Goal: Information Seeking & Learning: Learn about a topic

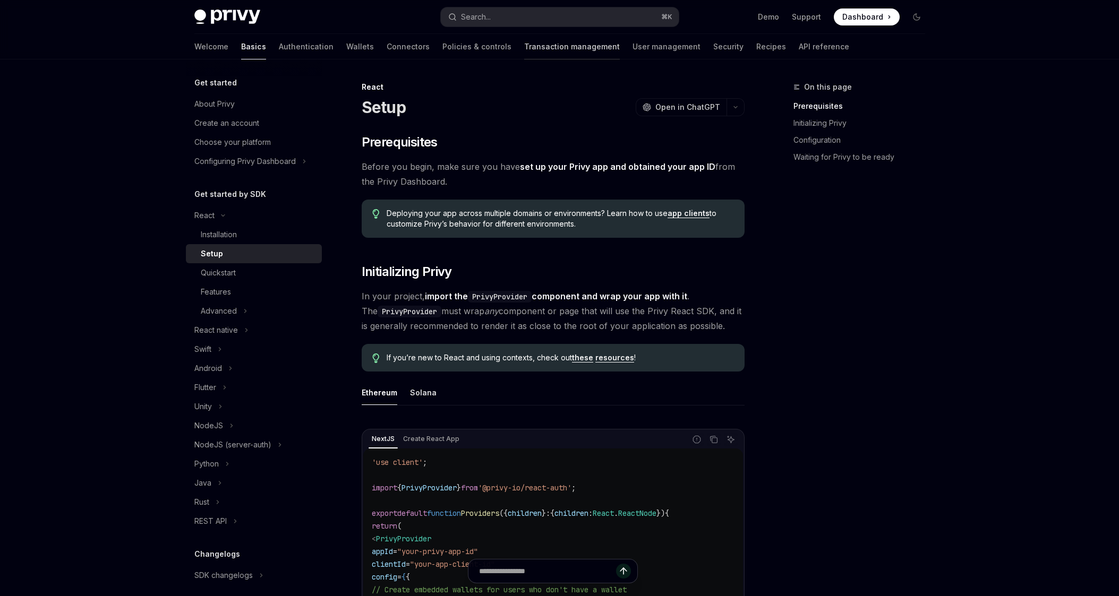
click at [548, 49] on link "Transaction management" at bounding box center [572, 46] width 96 height 25
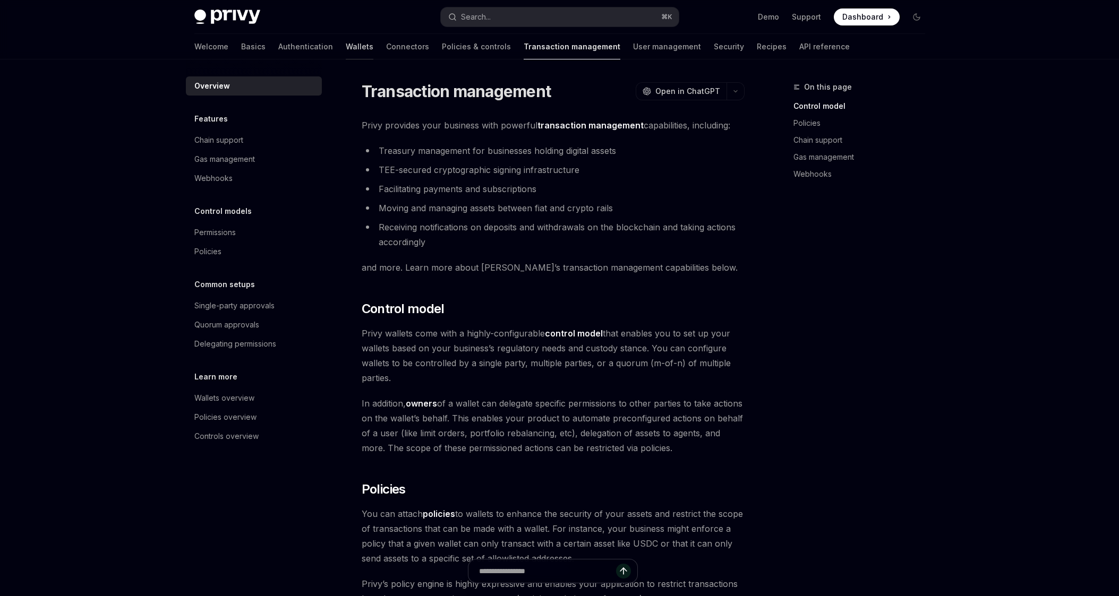
click at [346, 48] on link "Wallets" at bounding box center [360, 46] width 28 height 25
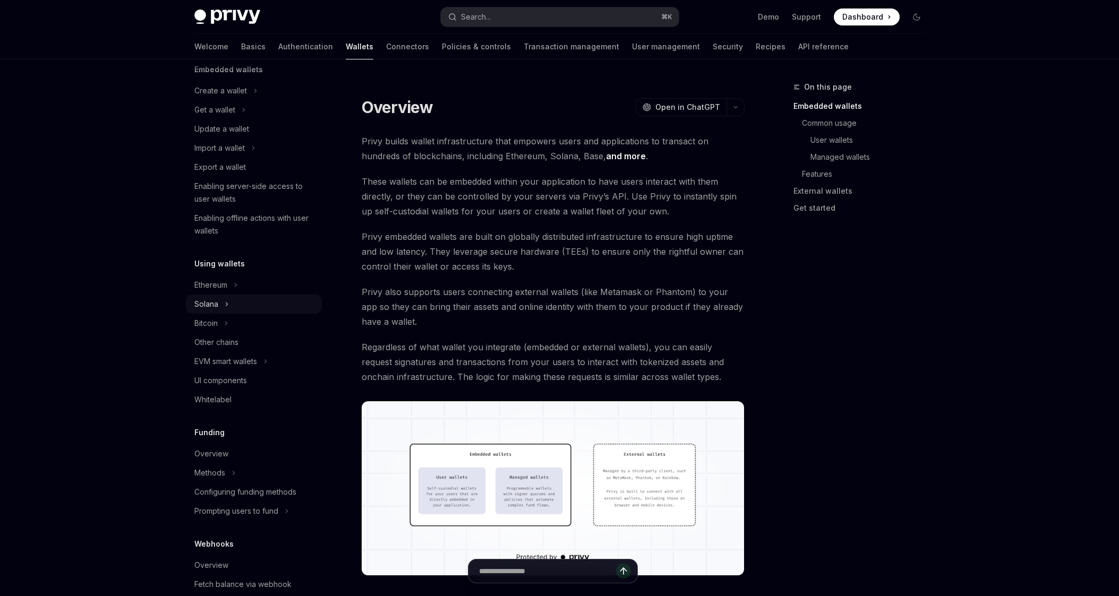
scroll to position [80, 0]
click at [241, 285] on button "Ethereum" at bounding box center [254, 279] width 136 height 19
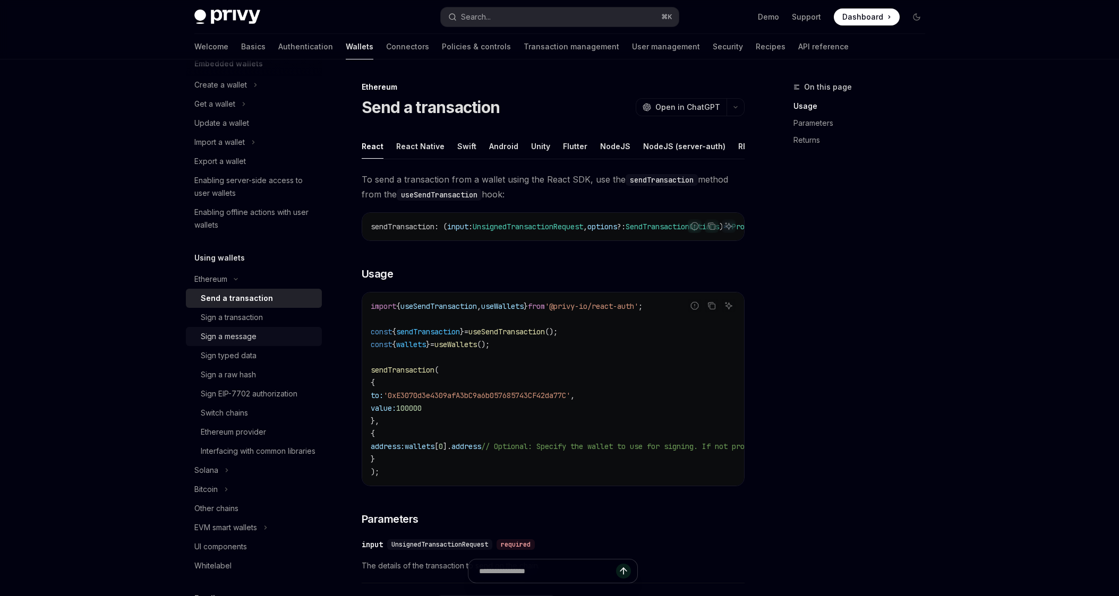
click at [261, 340] on div "Sign a message" at bounding box center [258, 336] width 115 height 13
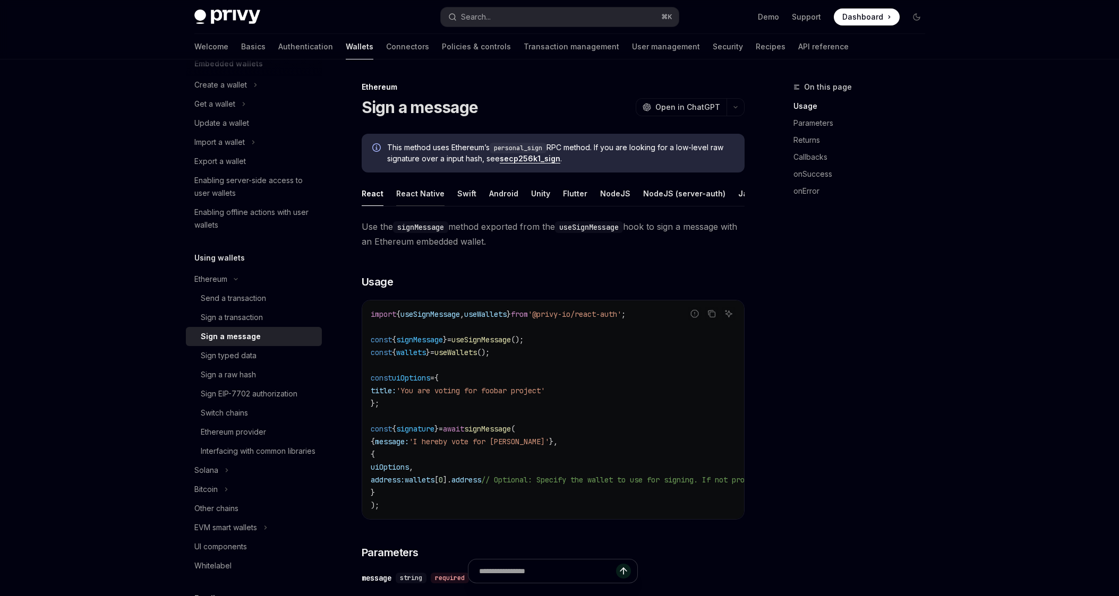
click at [417, 190] on div "React Native" at bounding box center [420, 193] width 48 height 25
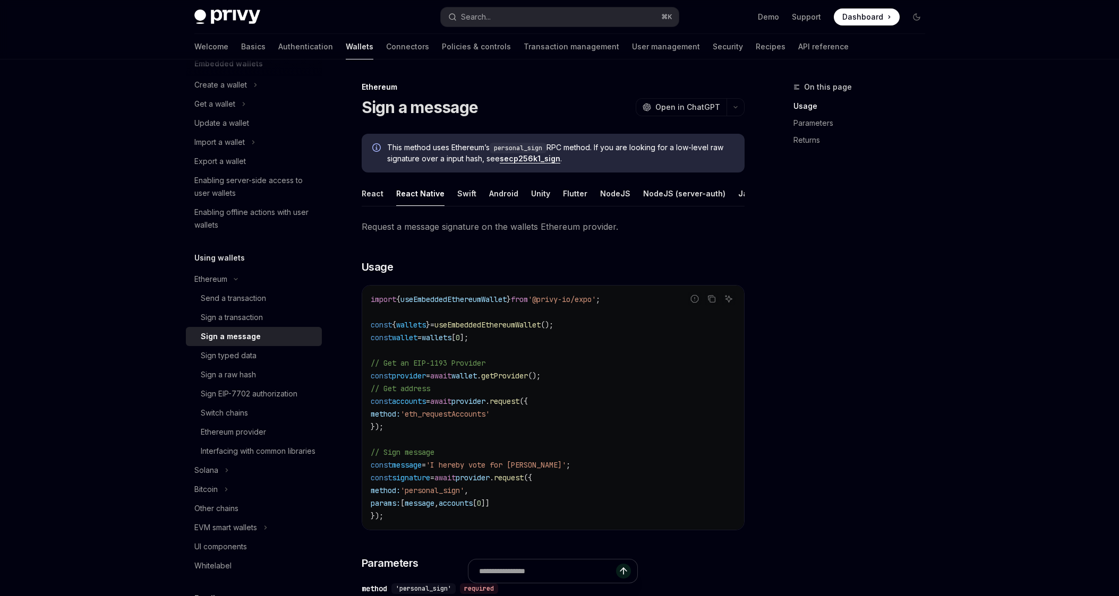
click at [468, 304] on span "useEmbeddedEthereumWallet" at bounding box center [453, 300] width 106 height 10
copy code "import { useEmbeddedEthereumWallet } from '@privy-io/expo' ;"
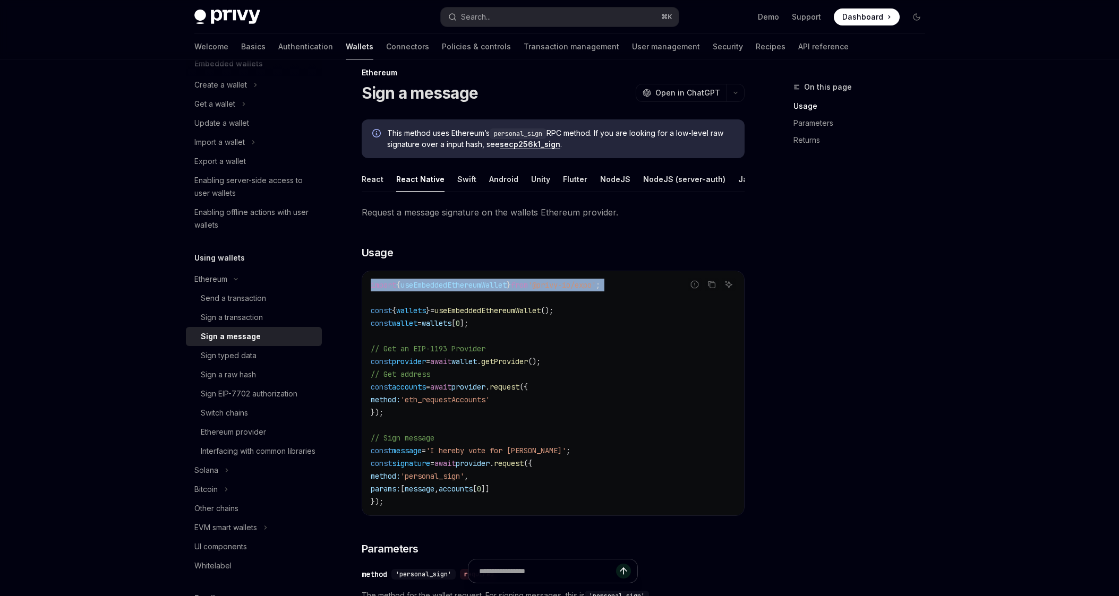
scroll to position [15, 0]
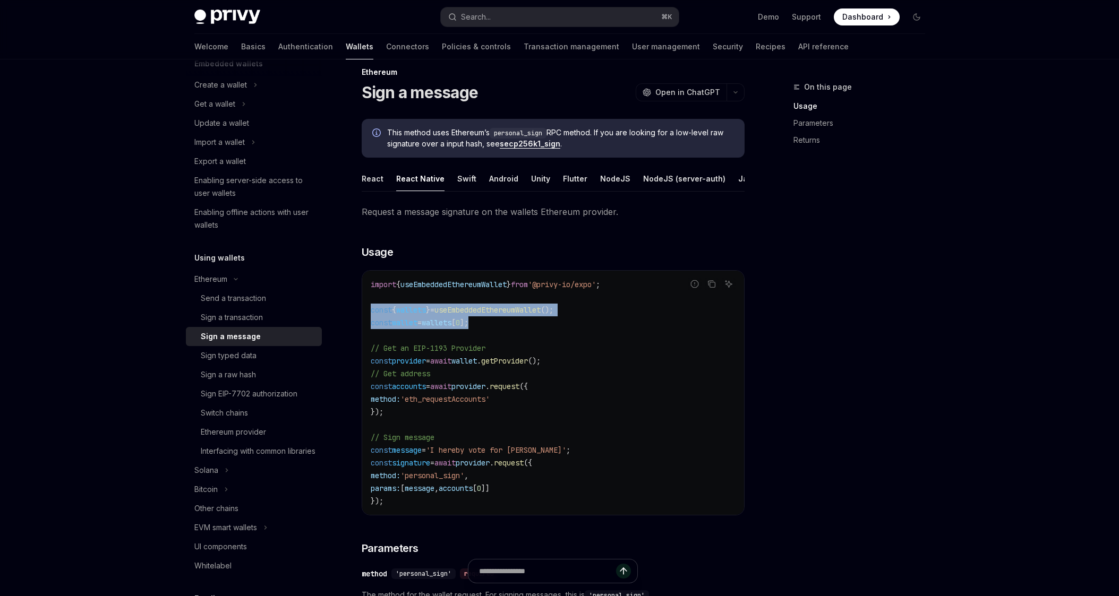
drag, startPoint x: 502, startPoint y: 333, endPoint x: 353, endPoint y: 313, distance: 149.9
click at [353, 313] on div "Ethereum Sign a message OpenAI Open in ChatGPT OpenAI Open in ChatGPT This meth…" at bounding box center [453, 587] width 586 height 1042
copy code "const { wallets } = useEmbeddedEthereumWallet (); const wallet = wallets [ 0 ];"
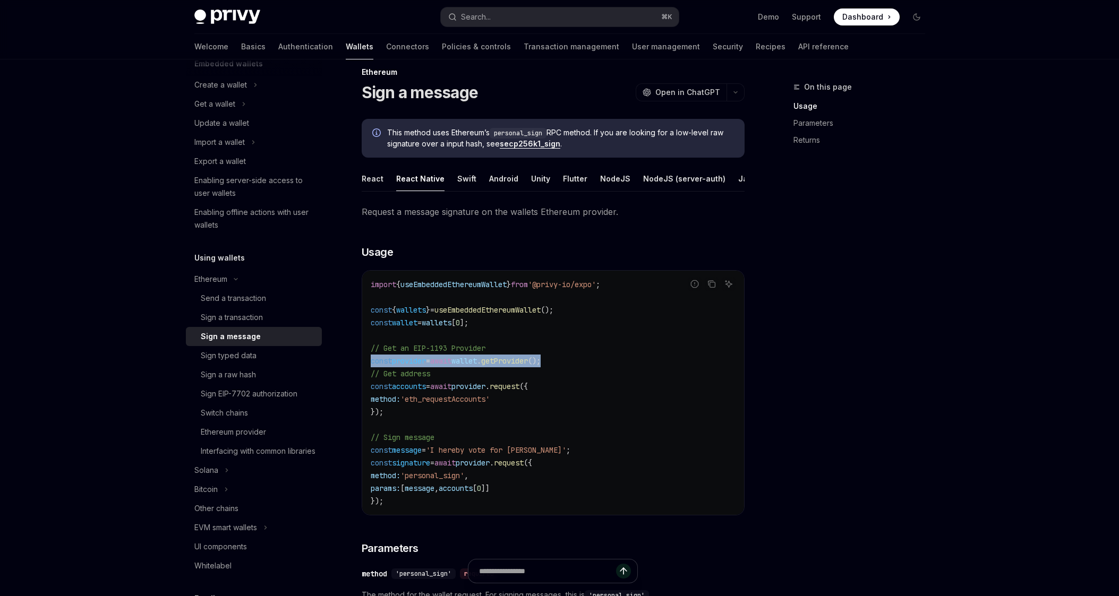
drag, startPoint x: 571, startPoint y: 372, endPoint x: 367, endPoint y: 368, distance: 203.4
click at [367, 368] on div "import { useEmbeddedEthereumWallet } from '@privy-io/expo' ; const { wallets } …" at bounding box center [553, 393] width 382 height 244
copy span "const provider = await wallet . getProvider ();"
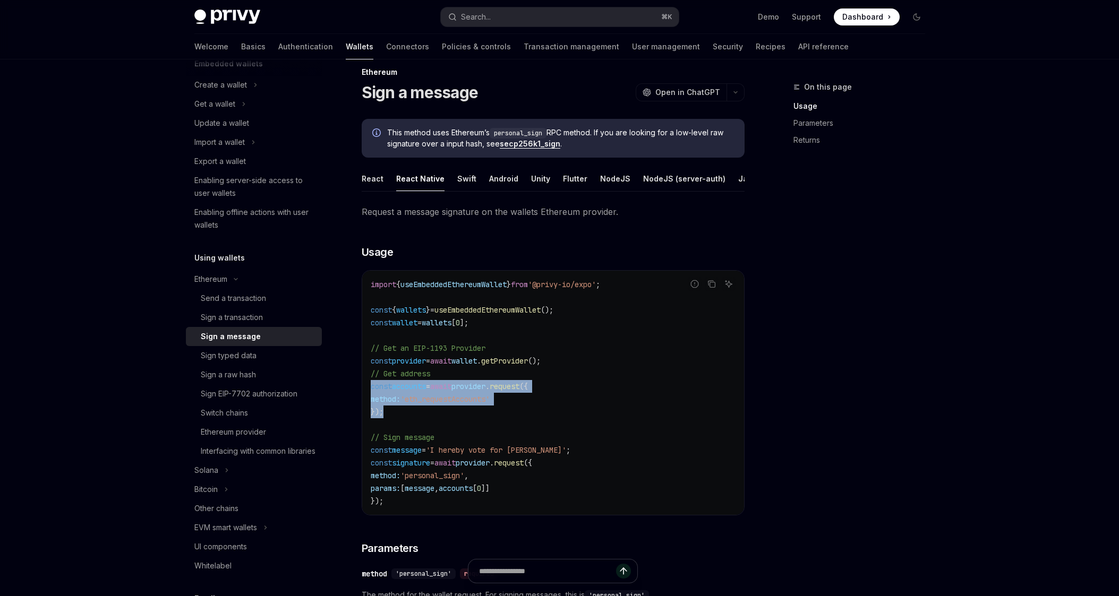
drag, startPoint x: 392, startPoint y: 416, endPoint x: 358, endPoint y: 398, distance: 38.5
click at [358, 398] on div "Ethereum Sign a message OpenAI Open in ChatGPT OpenAI Open in ChatGPT This meth…" at bounding box center [453, 587] width 586 height 1042
copy code "const accounts = await provider . request ({ method: 'eth_requestAccounts' });"
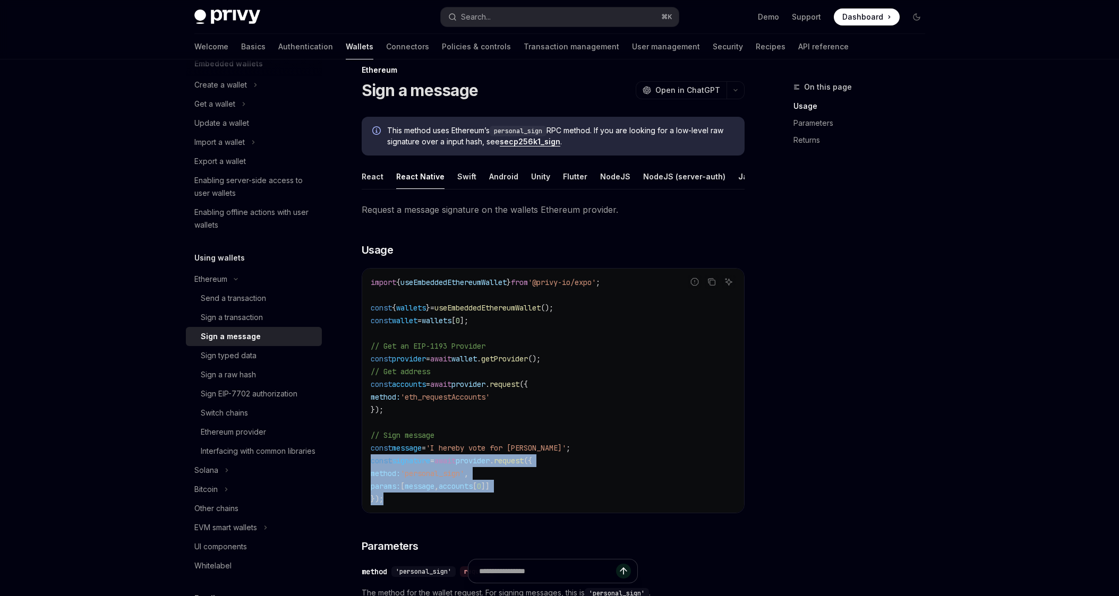
drag, startPoint x: 397, startPoint y: 508, endPoint x: 362, endPoint y: 467, distance: 53.5
click at [362, 467] on div "import { useEmbeddedEthereumWallet } from '@privy-io/expo' ; const { wallets } …" at bounding box center [553, 391] width 382 height 244
copy code "const signature = await provider . request ({ method: 'personal_sign' , params:…"
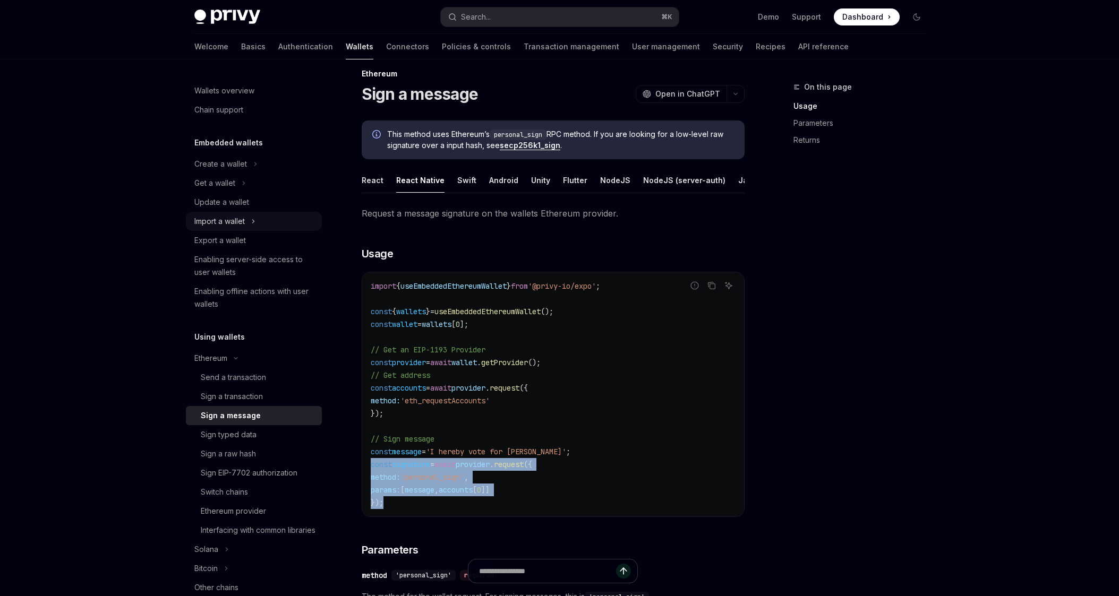
scroll to position [0, 0]
click at [232, 182] on div "Get a wallet" at bounding box center [214, 183] width 41 height 13
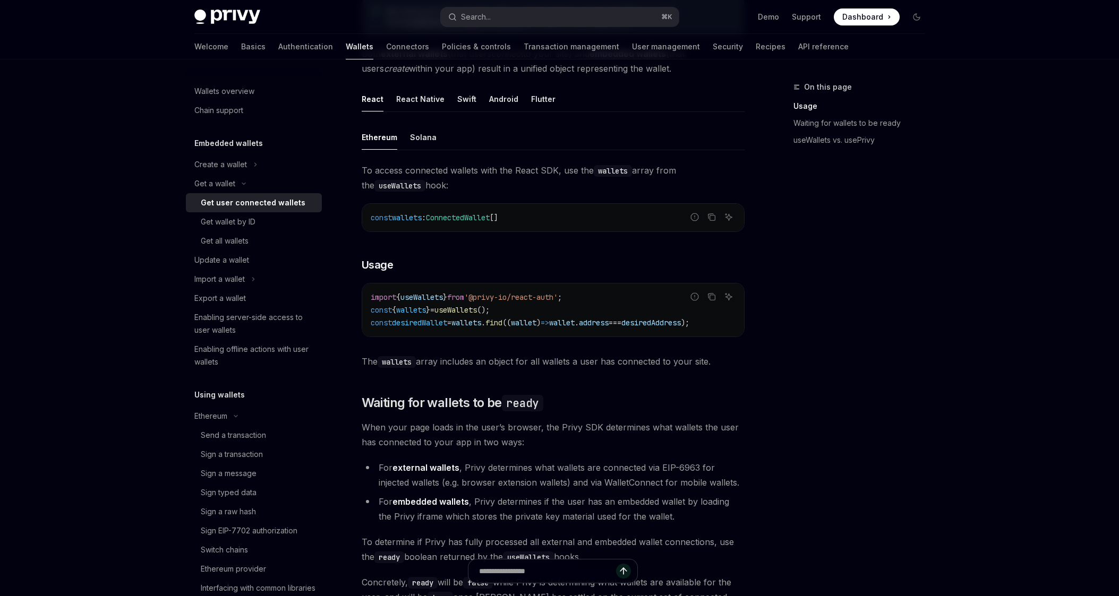
scroll to position [113, 0]
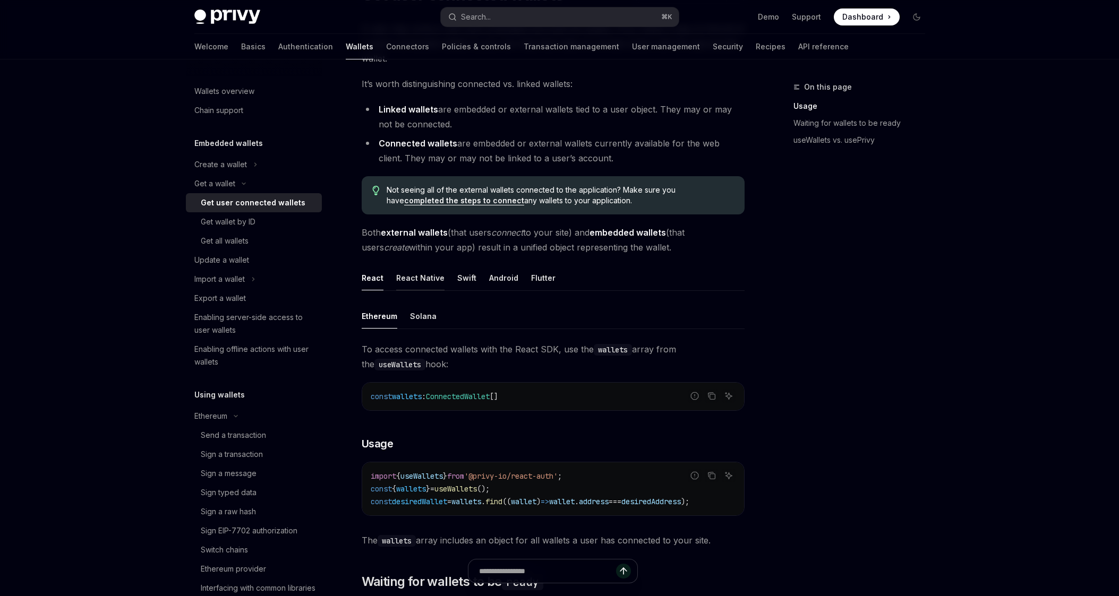
click at [416, 272] on div "React Native" at bounding box center [420, 277] width 48 height 25
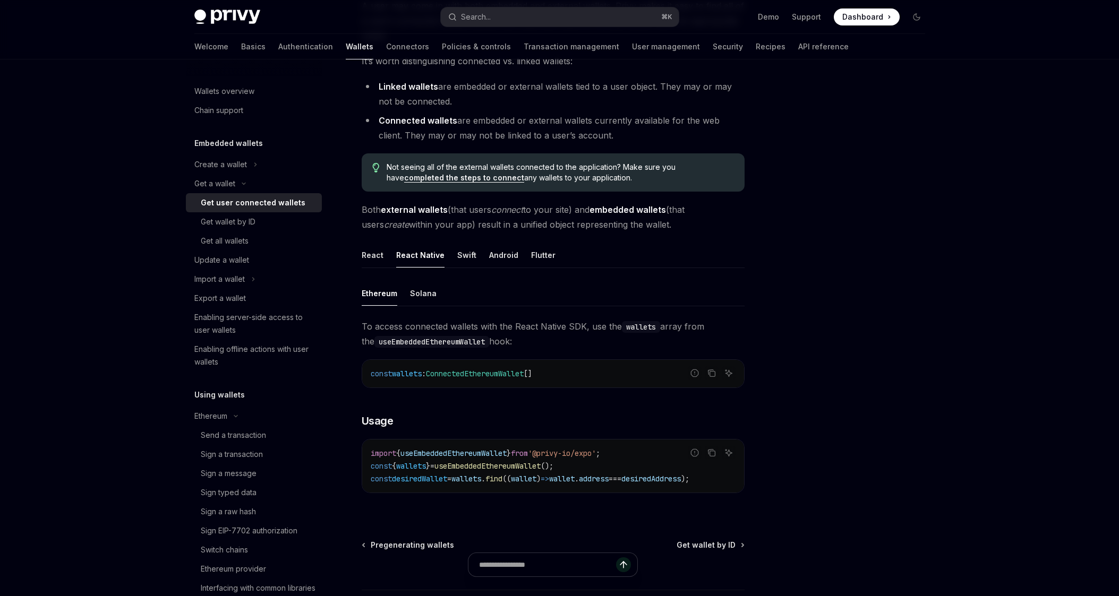
scroll to position [206, 0]
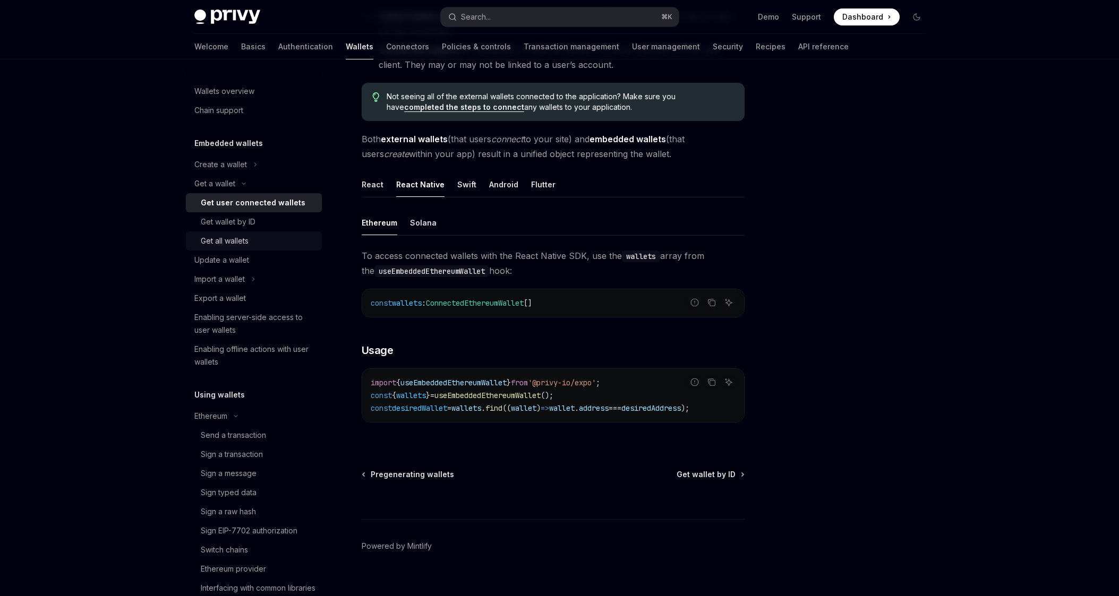
click at [265, 241] on div "Get all wallets" at bounding box center [258, 241] width 115 height 13
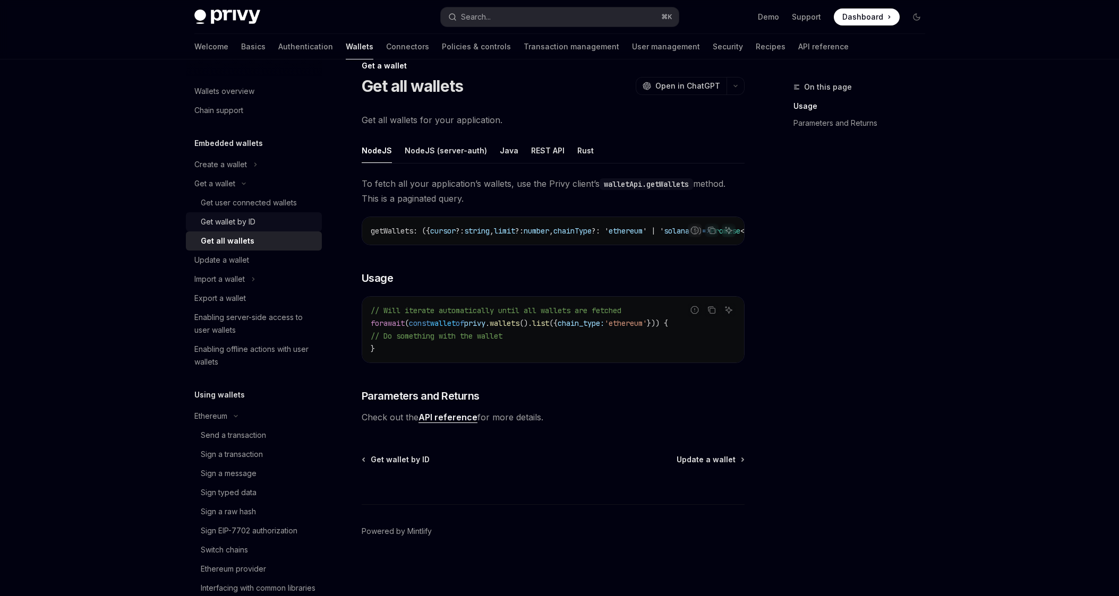
click at [280, 227] on div "Get wallet by ID" at bounding box center [258, 222] width 115 height 13
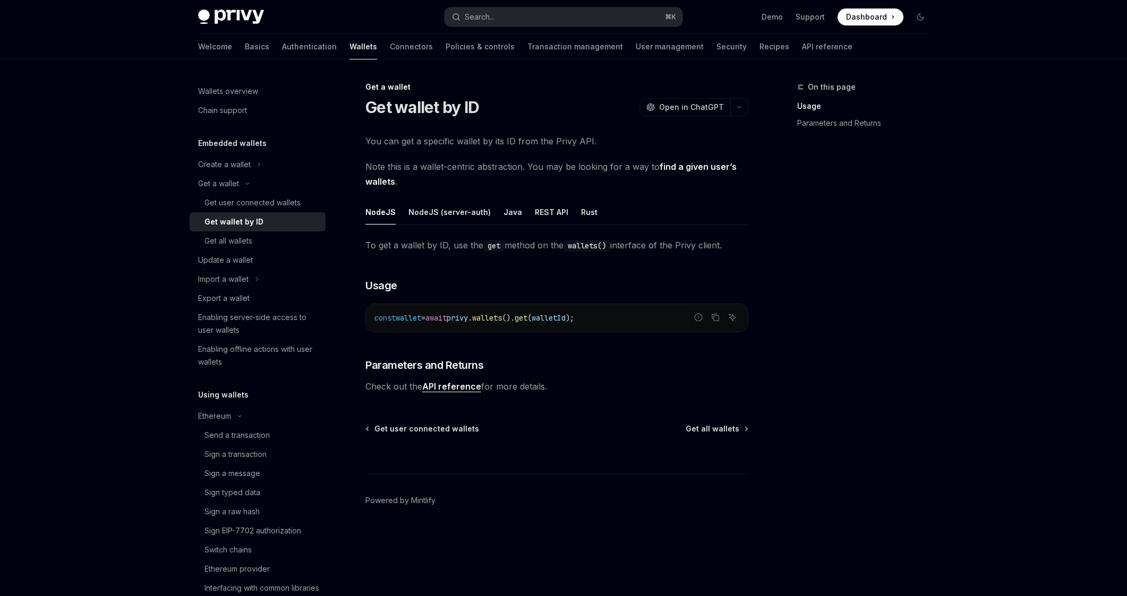
click at [284, 213] on link "Get wallet by ID" at bounding box center [258, 221] width 136 height 19
click at [285, 205] on div "Get user connected wallets" at bounding box center [252, 202] width 96 height 13
type textarea "*"
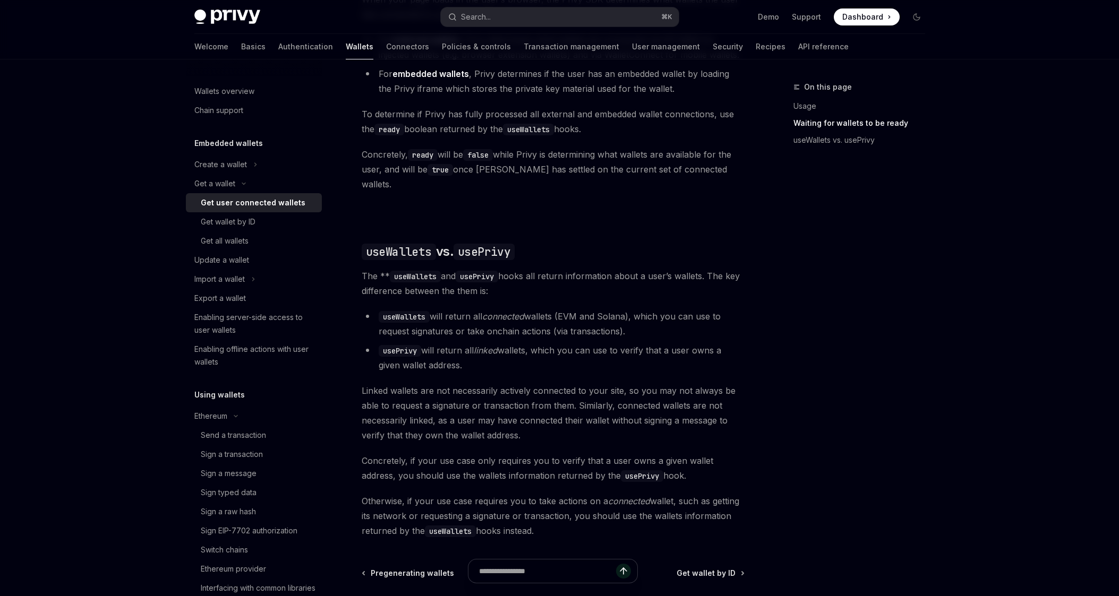
scroll to position [822, 0]
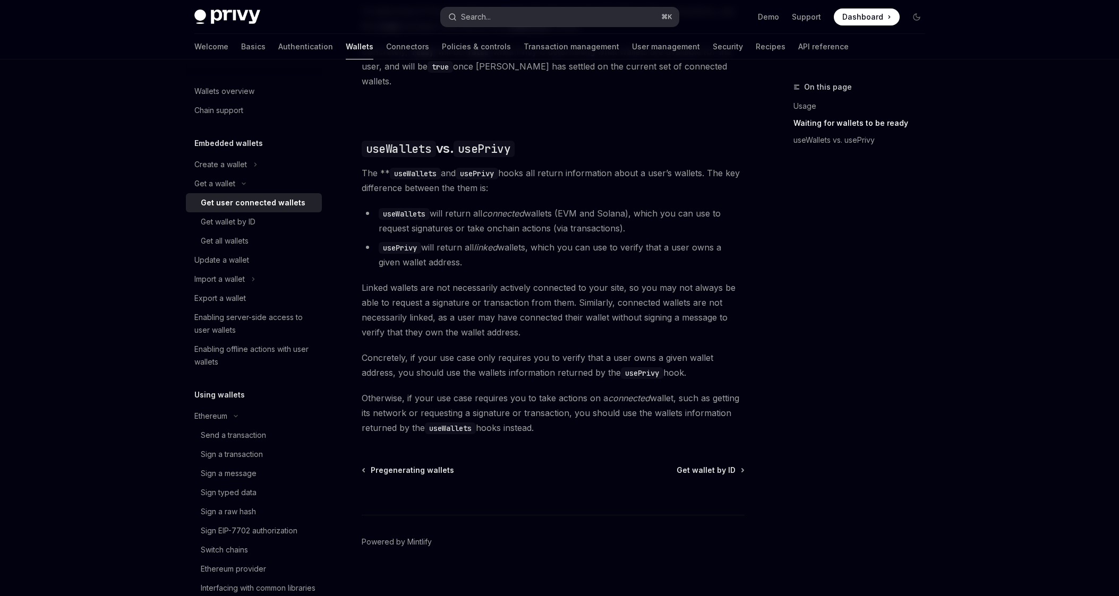
click at [472, 20] on div "Search..." at bounding box center [476, 17] width 30 height 13
type input "**********"
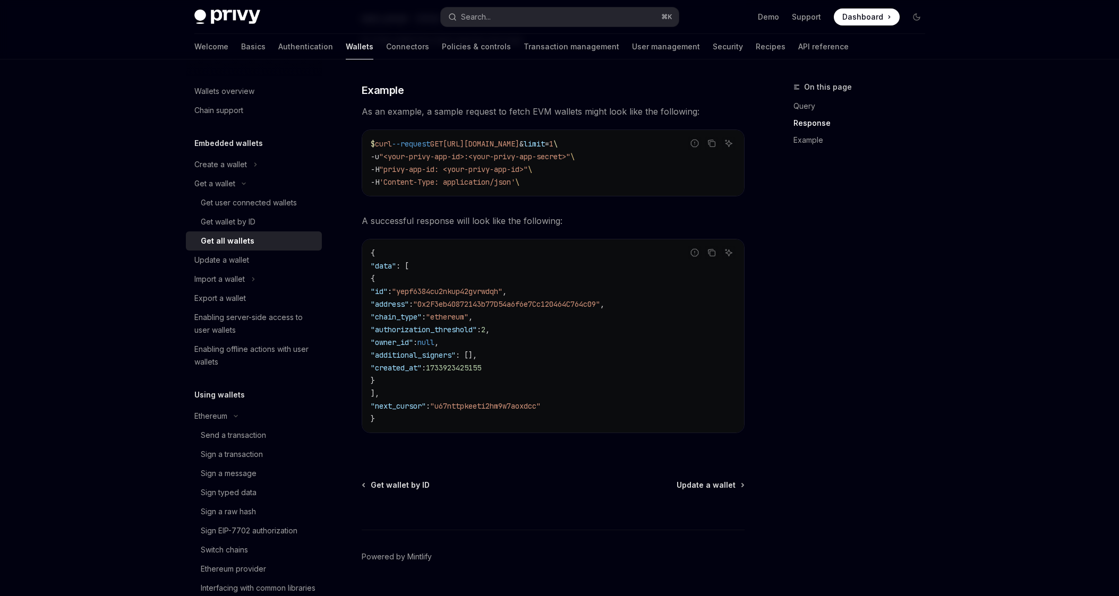
scroll to position [975, 0]
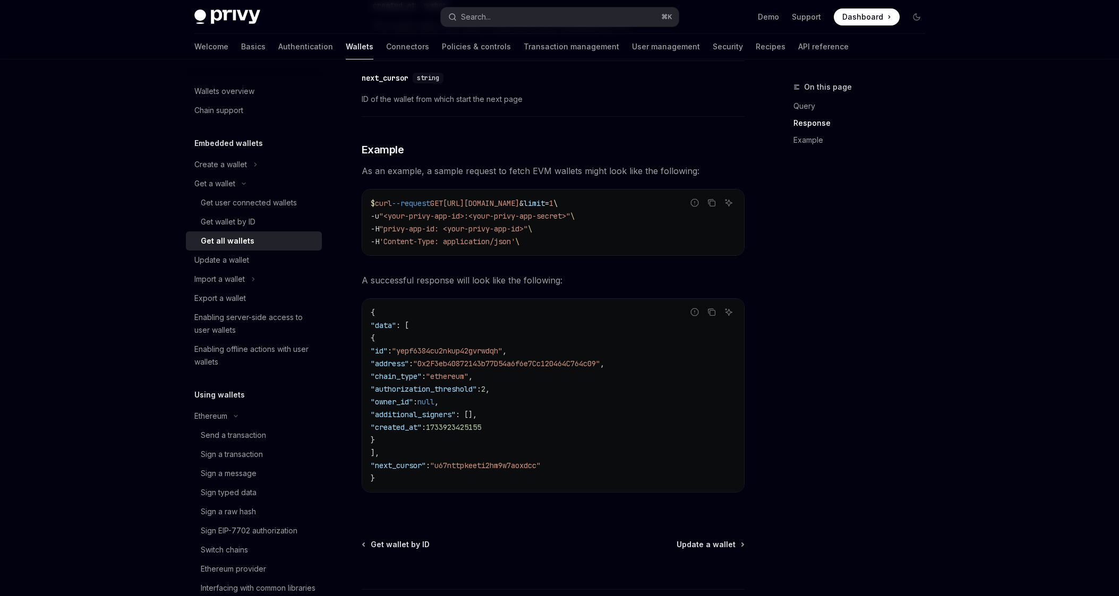
drag, startPoint x: 395, startPoint y: 446, endPoint x: 388, endPoint y: 342, distance: 104.3
click at [388, 342] on code "{ "data" : [ { "id" : "yepf6384cu2nkup42gvrwdqh" , "address" : "0x2F3eb40872143…" at bounding box center [553, 395] width 365 height 178
copy code "{ "id" : "yepf6384cu2nkup42gvrwdqh" , "address" : "0x2F3eb40872143b77D54a6f6e7C…"
click at [226, 169] on div "Create a wallet" at bounding box center [220, 164] width 53 height 13
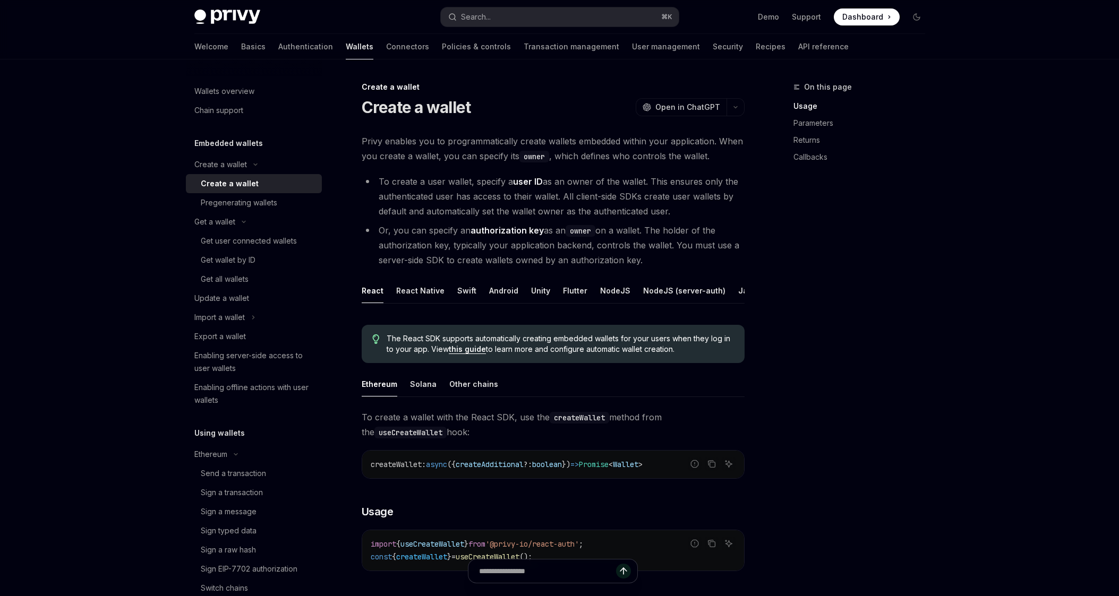
click at [243, 185] on div "Create a wallet" at bounding box center [230, 183] width 58 height 13
click at [425, 290] on div "React Native" at bounding box center [420, 290] width 48 height 25
type textarea "*"
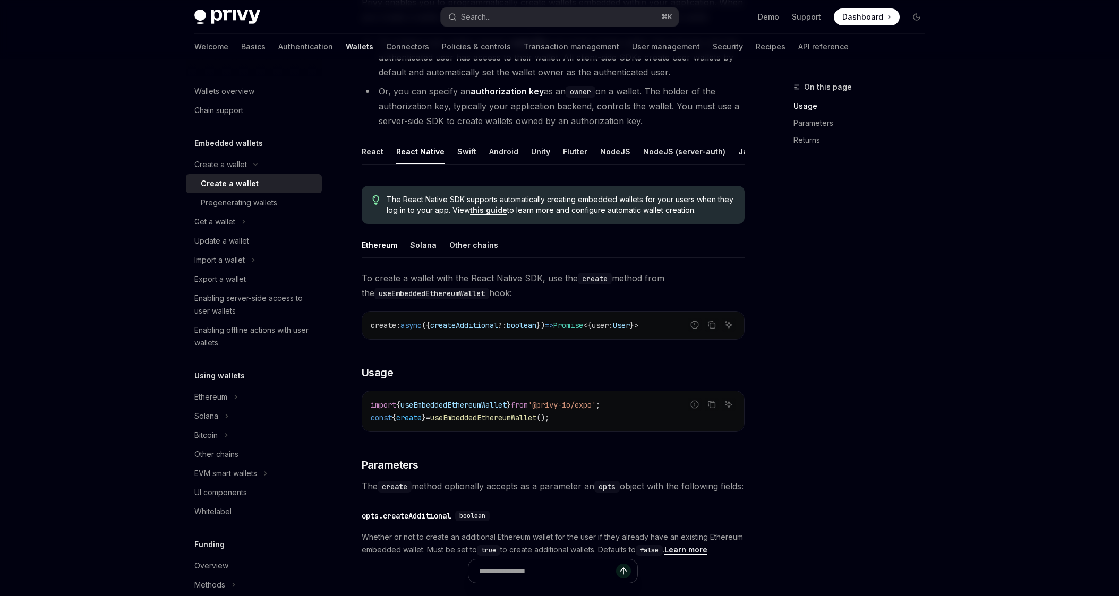
scroll to position [167, 0]
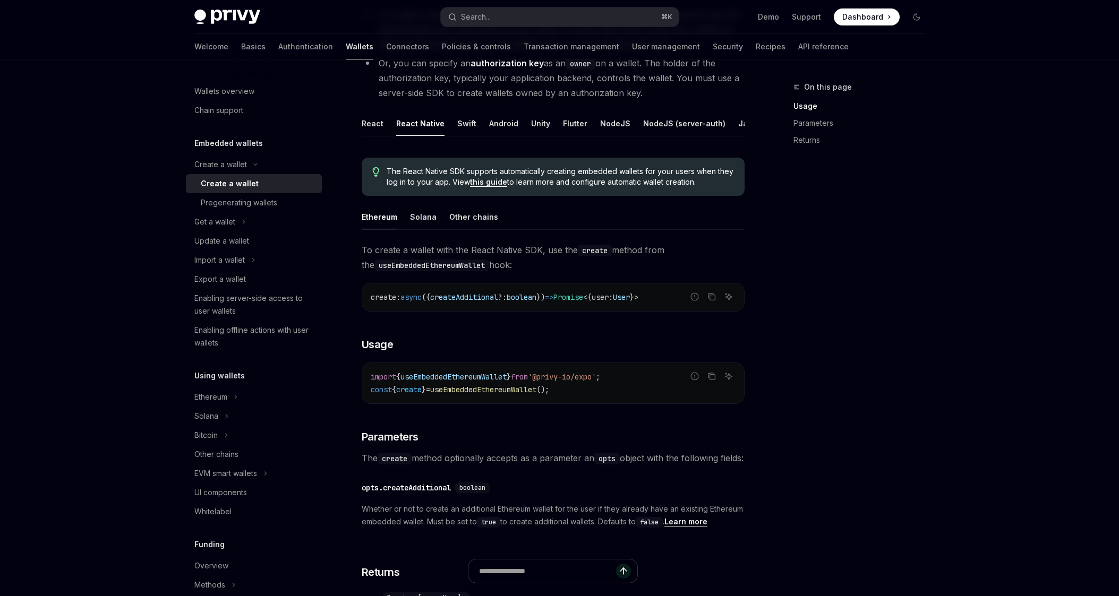
click at [506, 382] on span "useEmbeddedEthereumWallet" at bounding box center [453, 377] width 106 height 10
copy code "import { useEmbeddedEthereumWallet } from '@privy-io/expo' ;"
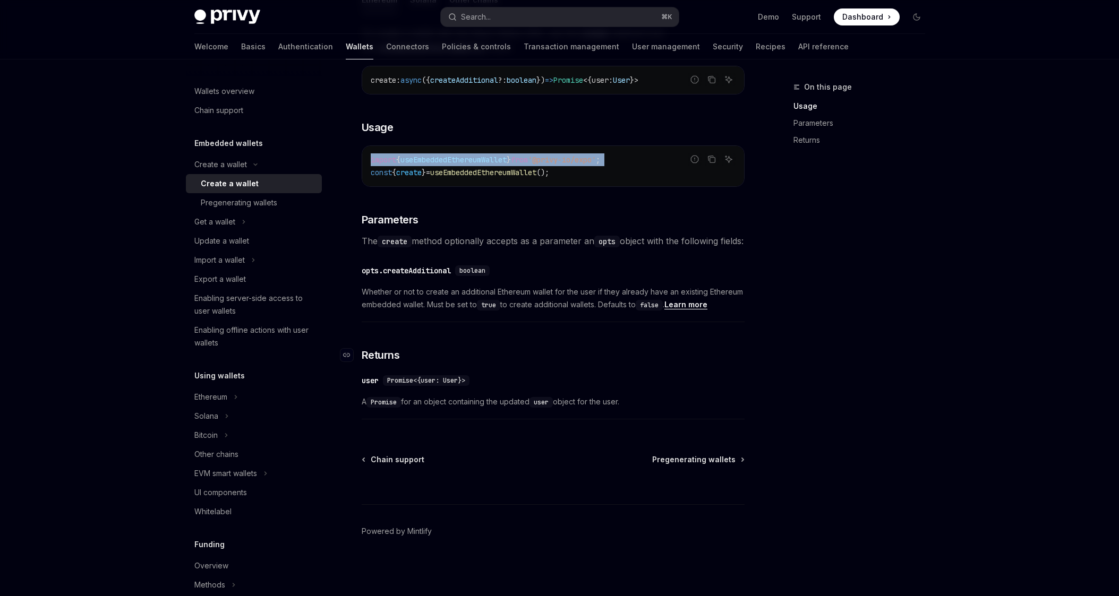
scroll to position [405, 0]
click at [278, 48] on link "Authentication" at bounding box center [305, 46] width 55 height 25
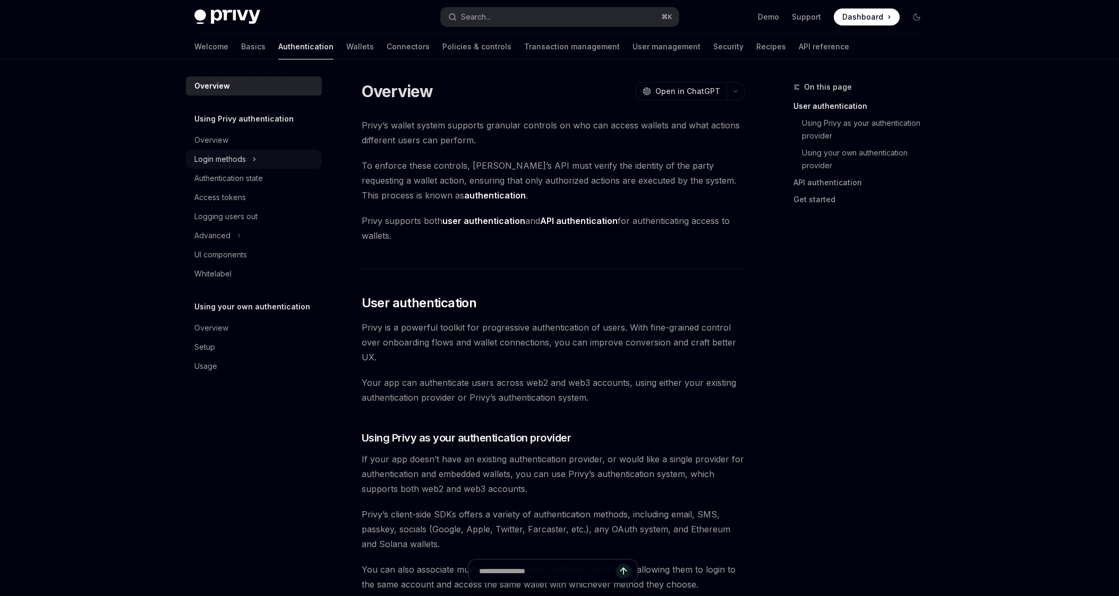
click at [230, 162] on div "Login methods" at bounding box center [219, 159] width 51 height 13
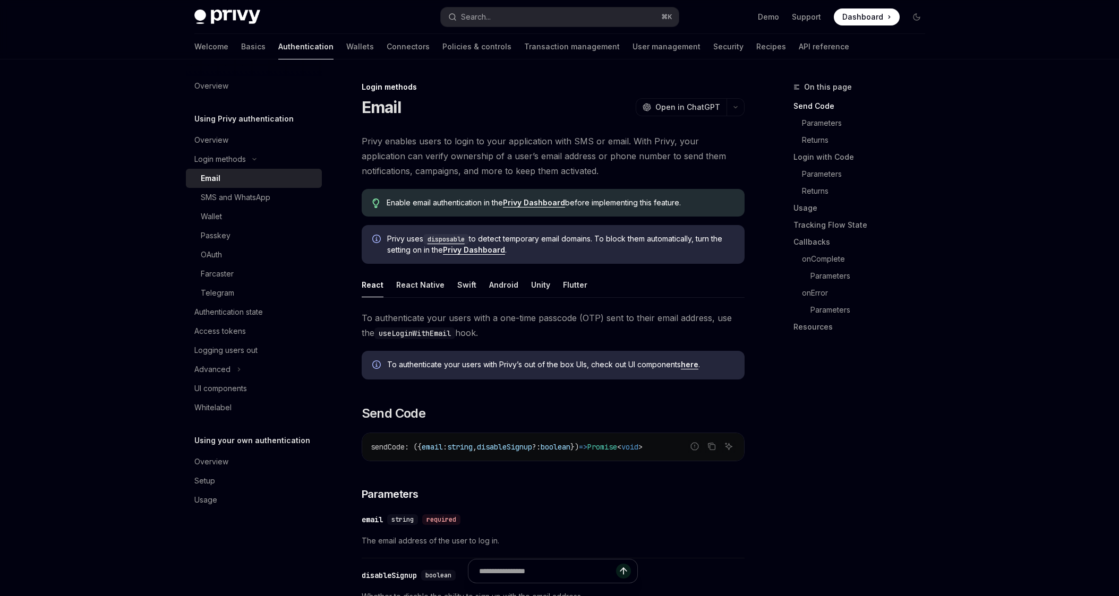
click at [241, 181] on div "Email" at bounding box center [258, 178] width 115 height 13
click at [427, 293] on div "React Native" at bounding box center [420, 284] width 48 height 25
type textarea "*"
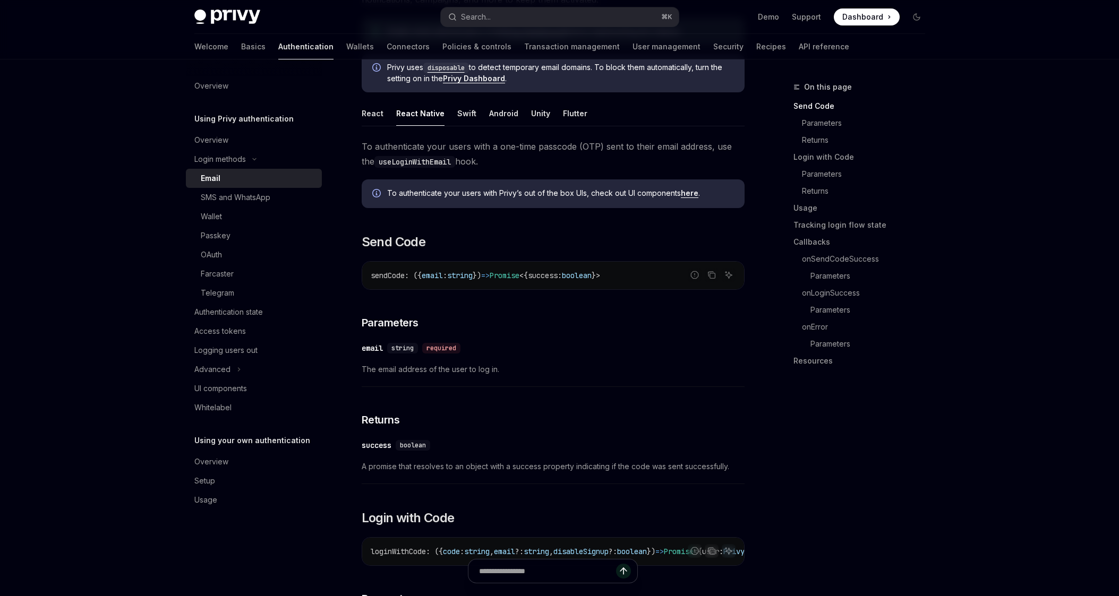
scroll to position [167, 0]
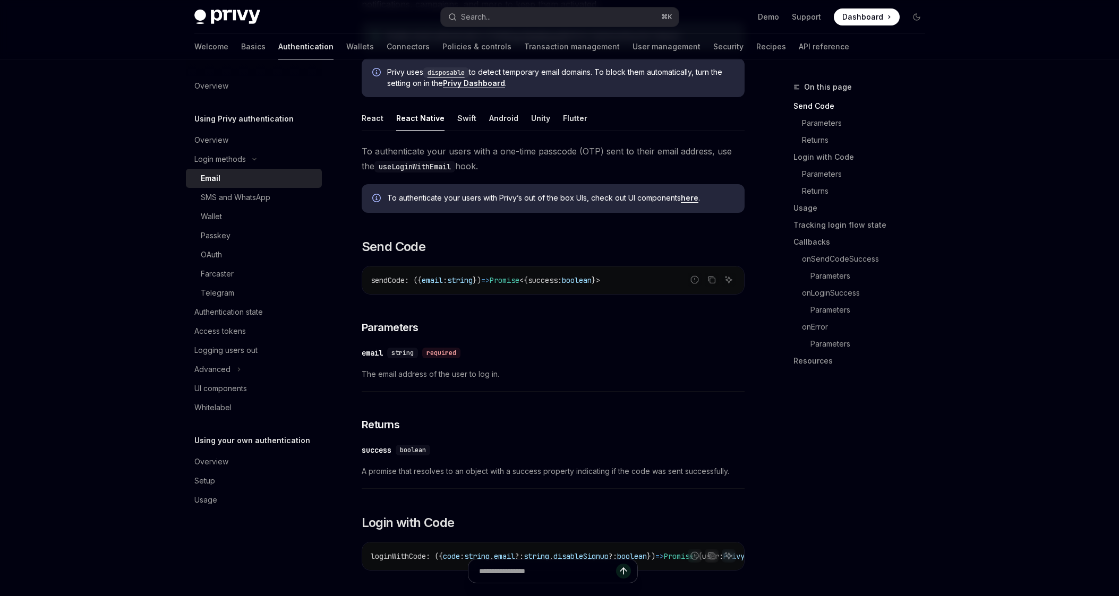
click at [688, 197] on link "here" at bounding box center [690, 198] width 18 height 10
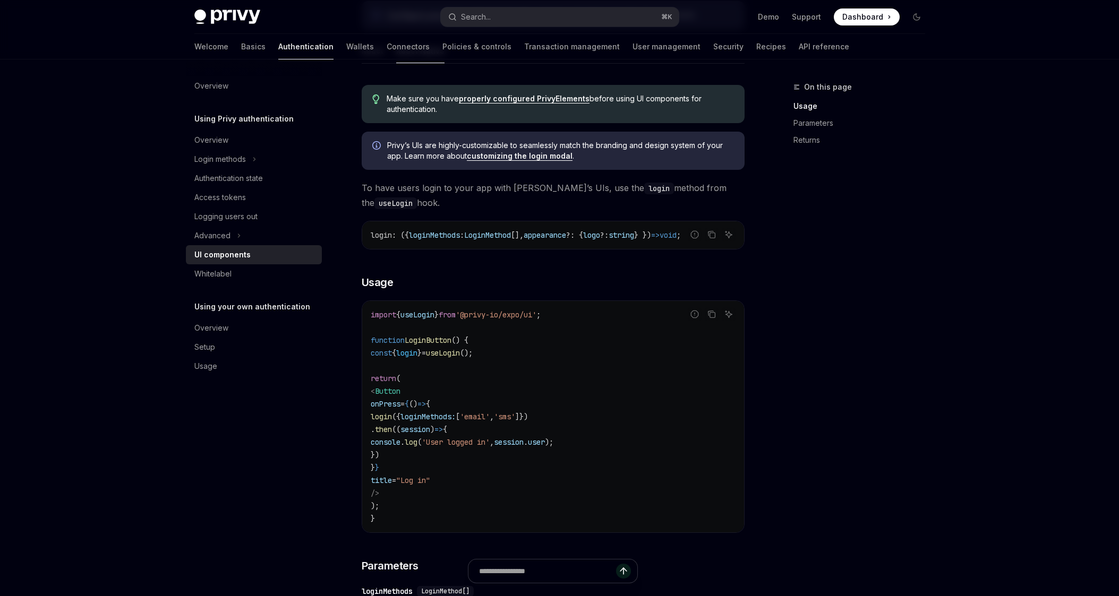
scroll to position [570, 0]
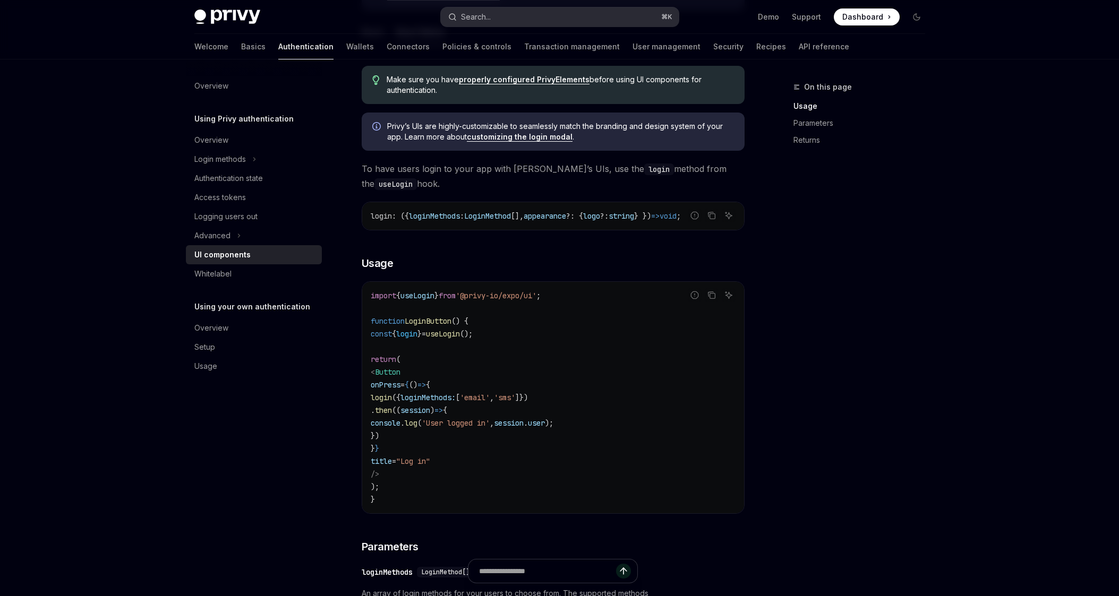
click at [520, 21] on button "Search... ⌘ K" at bounding box center [560, 16] width 238 height 19
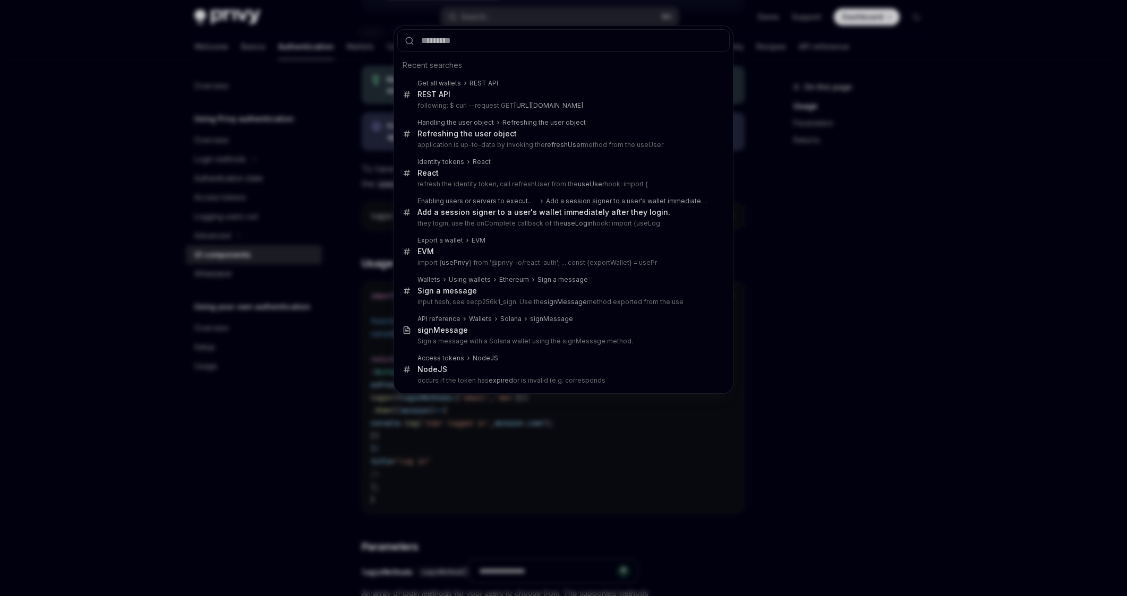
type input "**********"
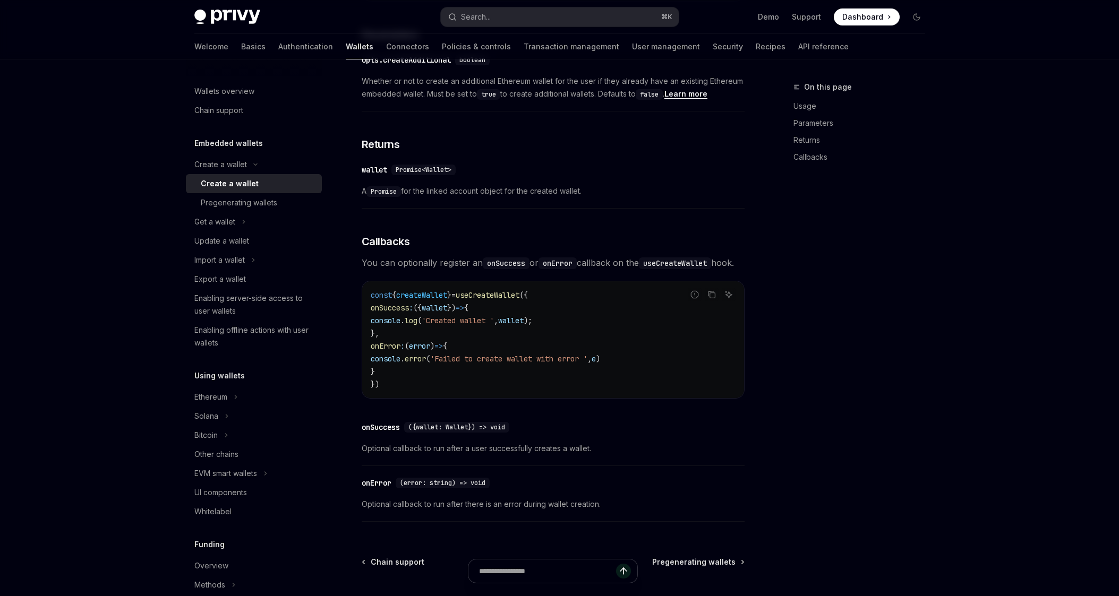
scroll to position [59, 0]
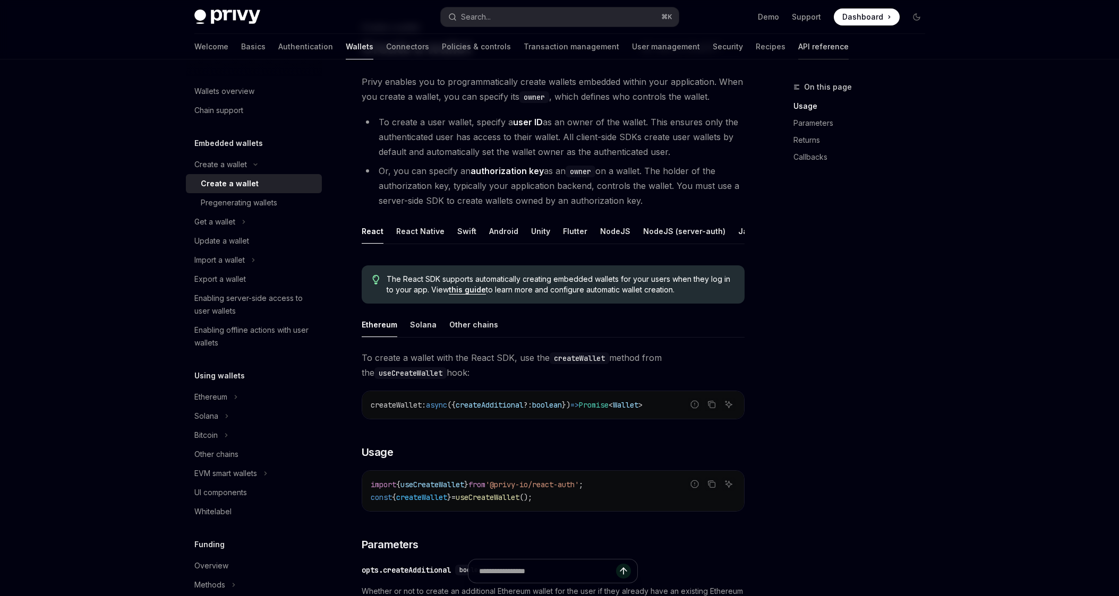
click at [798, 52] on link "API reference" at bounding box center [823, 46] width 50 height 25
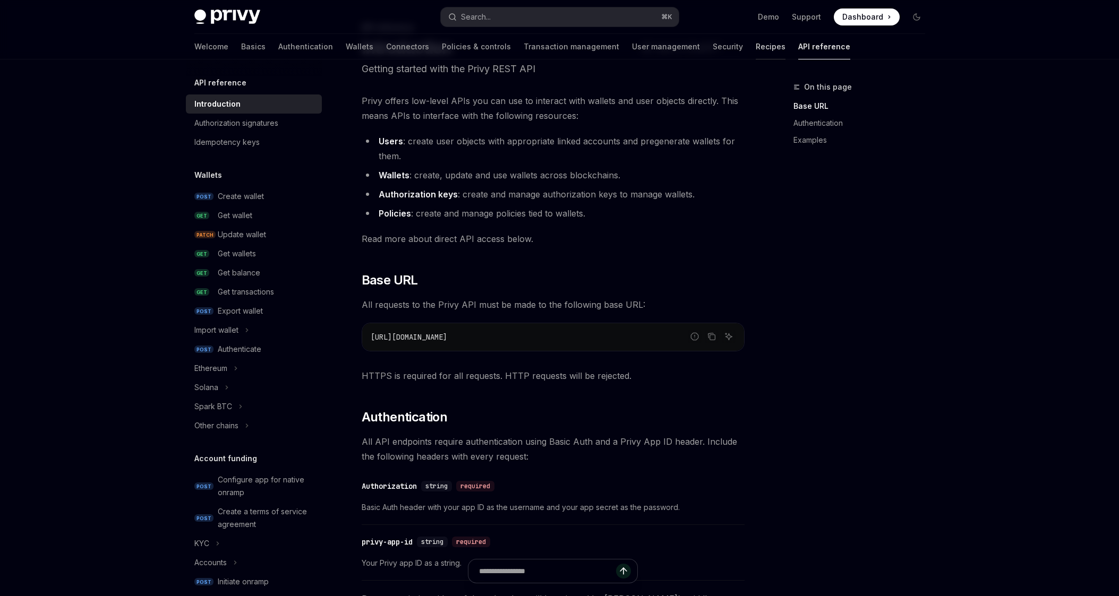
click at [755, 50] on link "Recipes" at bounding box center [770, 46] width 30 height 25
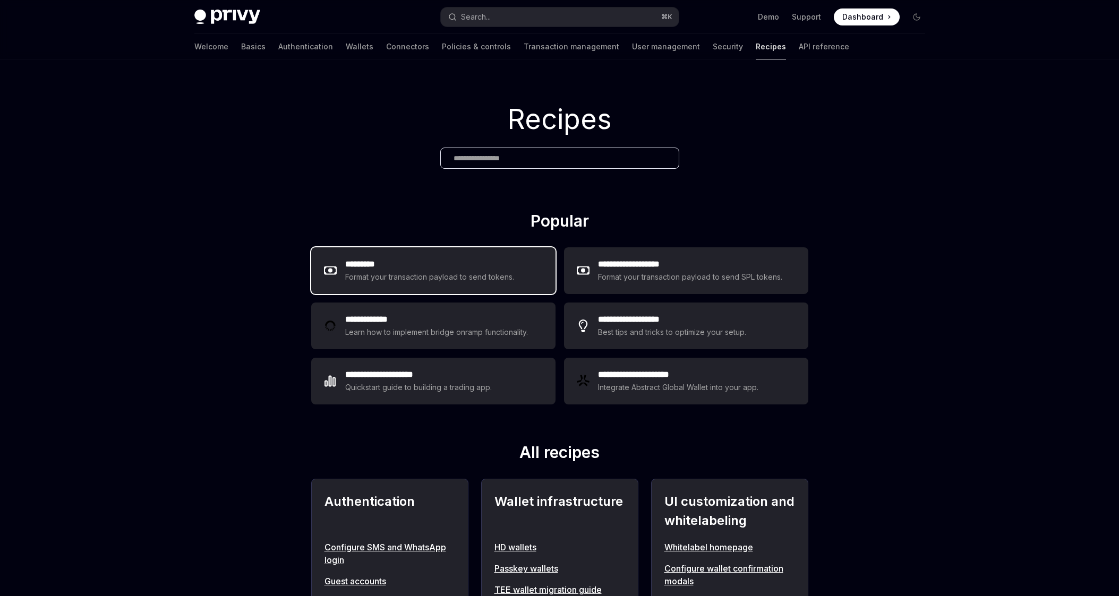
click at [463, 269] on h2 "*********" at bounding box center [429, 264] width 169 height 13
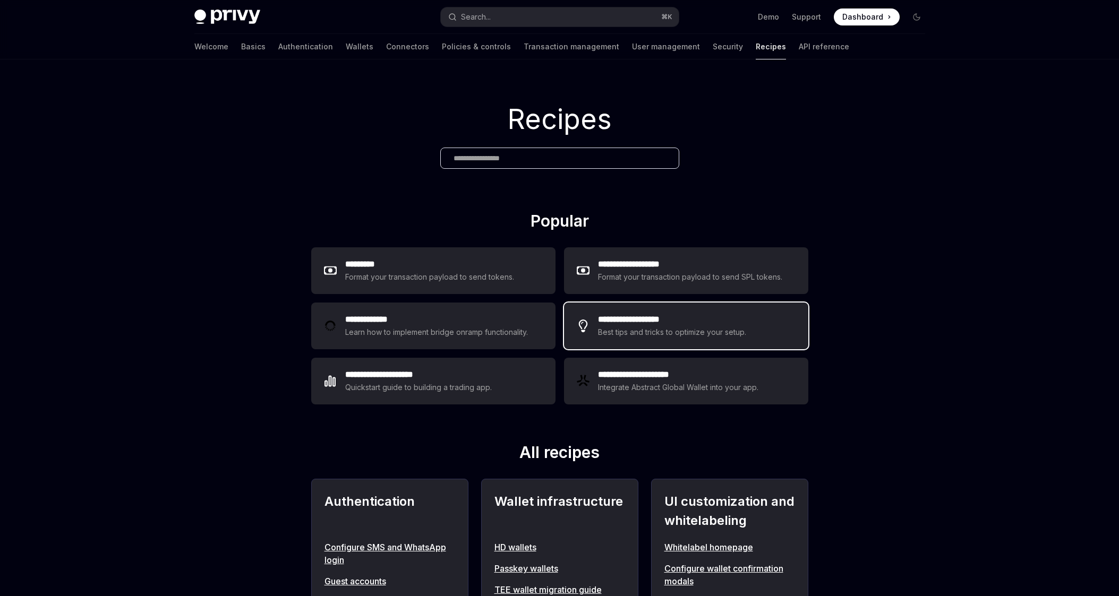
click at [622, 312] on div "**********" at bounding box center [686, 326] width 244 height 47
click at [712, 50] on link "Security" at bounding box center [727, 46] width 30 height 25
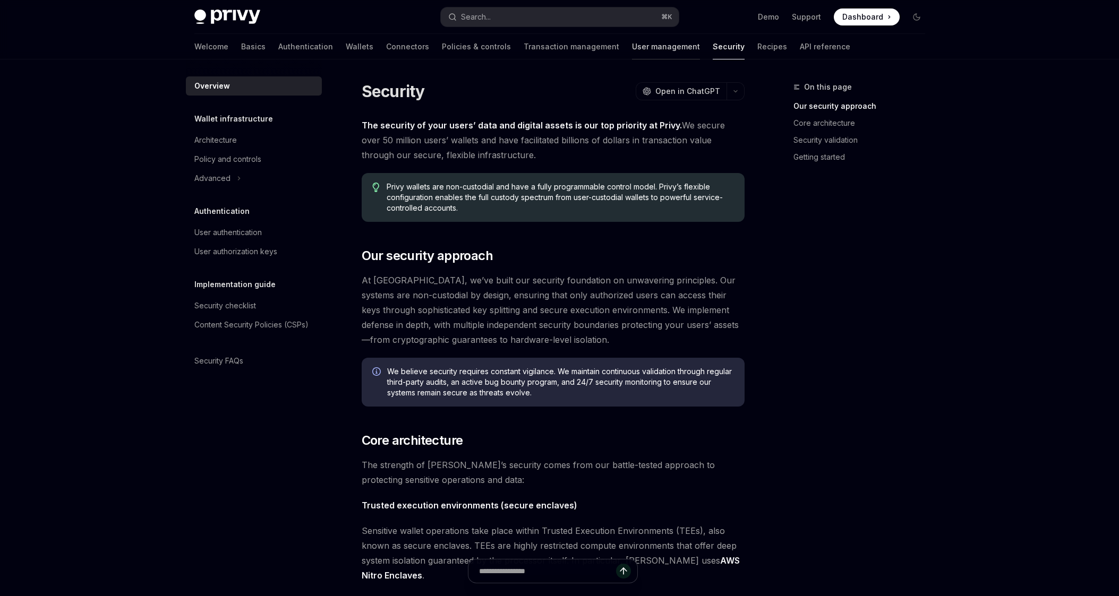
click at [632, 47] on link "User management" at bounding box center [666, 46] width 68 height 25
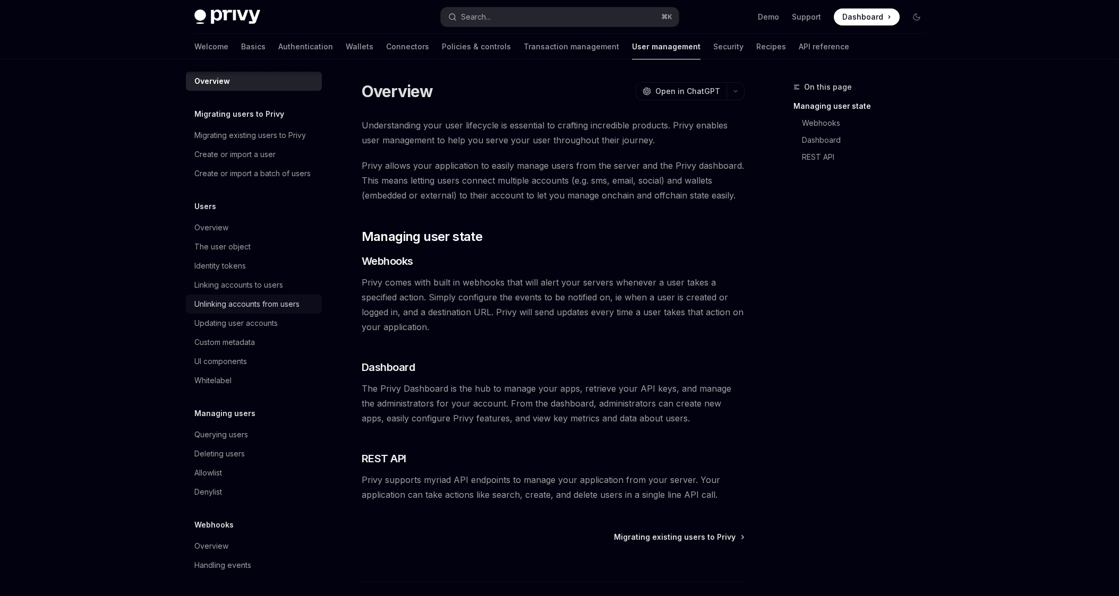
scroll to position [18, 0]
click at [535, 38] on link "Transaction management" at bounding box center [571, 46] width 96 height 25
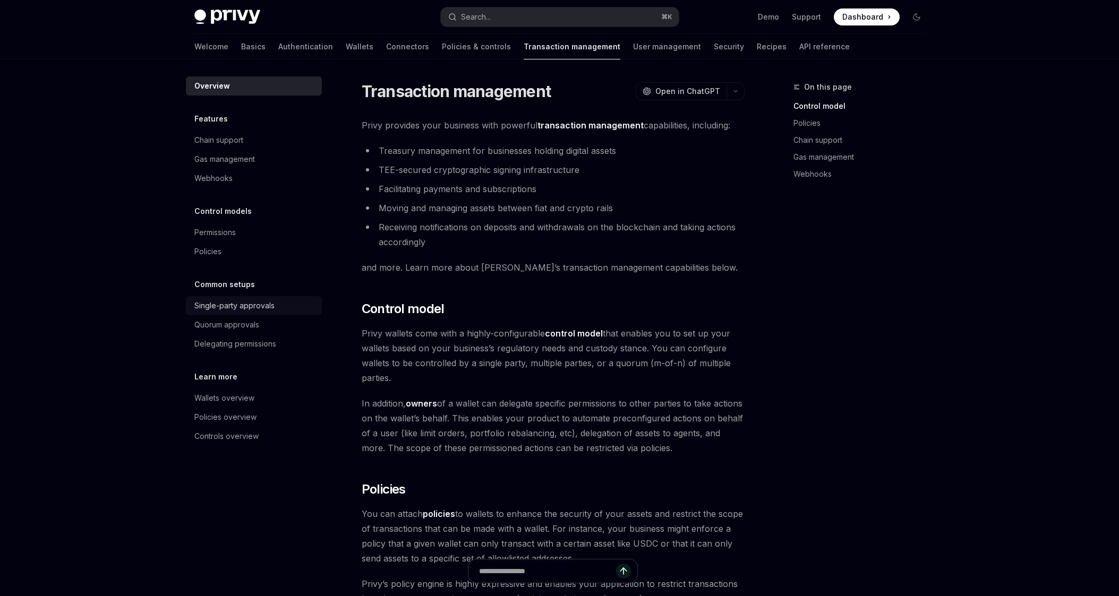
click at [247, 303] on div "Single-party approvals" at bounding box center [234, 305] width 80 height 13
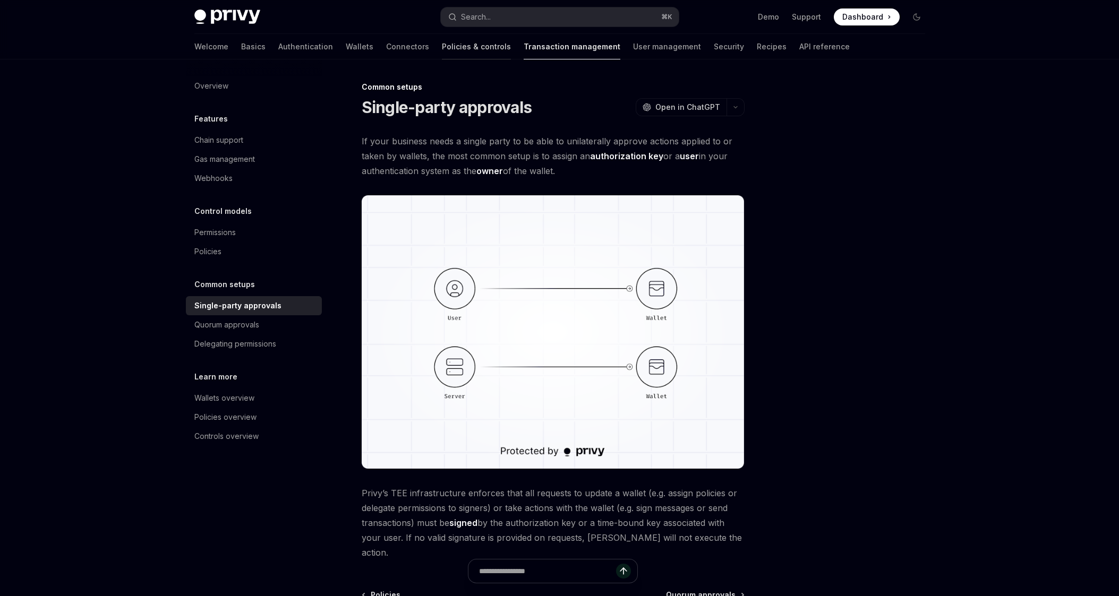
click at [442, 47] on link "Policies & controls" at bounding box center [476, 46] width 69 height 25
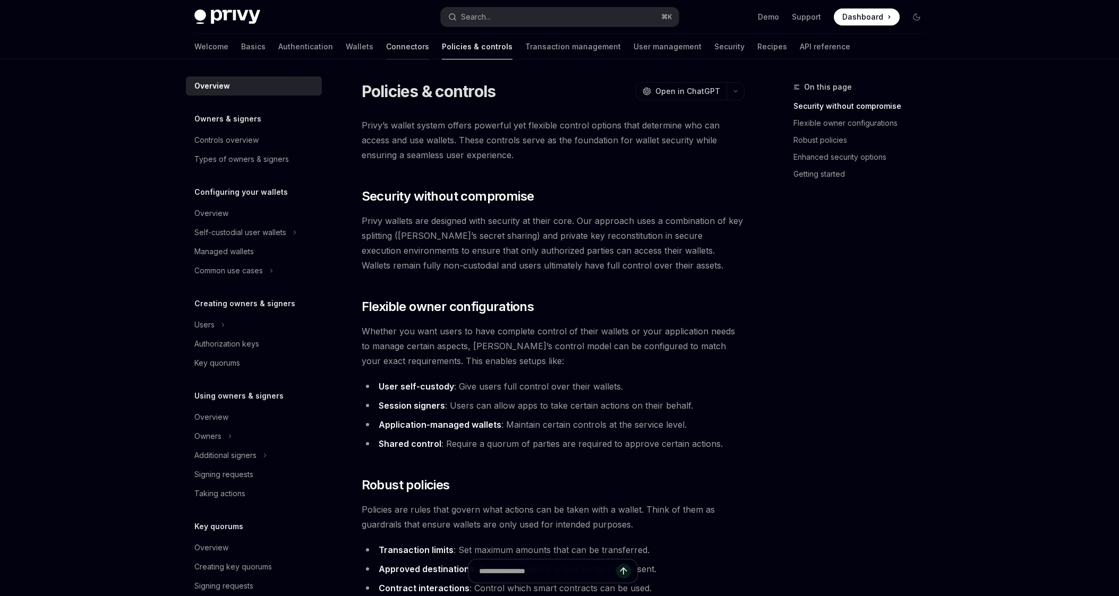
click at [386, 52] on link "Connectors" at bounding box center [407, 46] width 43 height 25
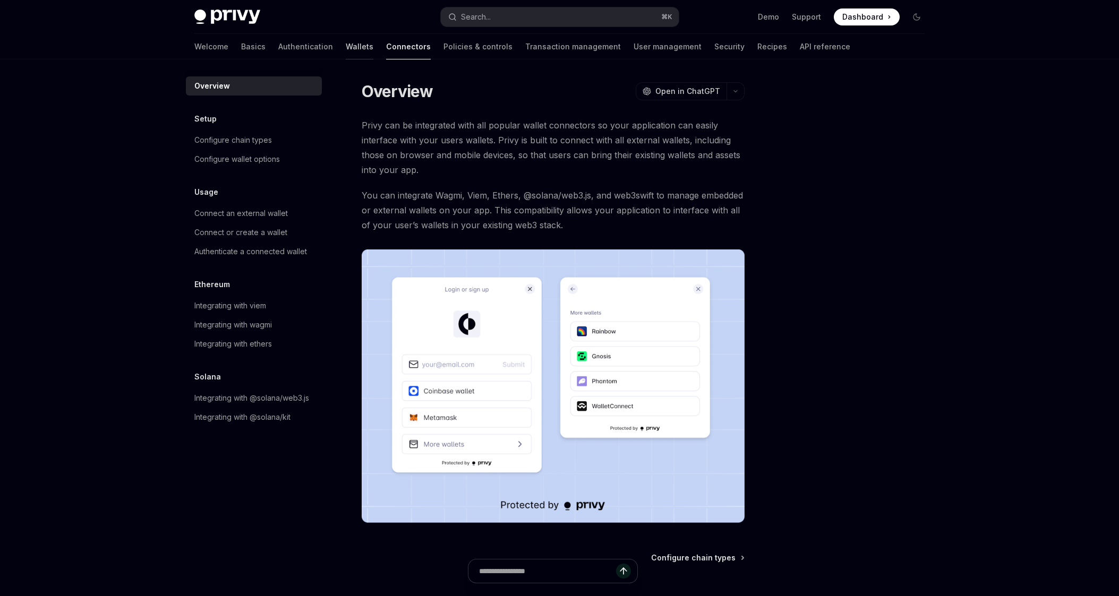
click at [346, 46] on link "Wallets" at bounding box center [360, 46] width 28 height 25
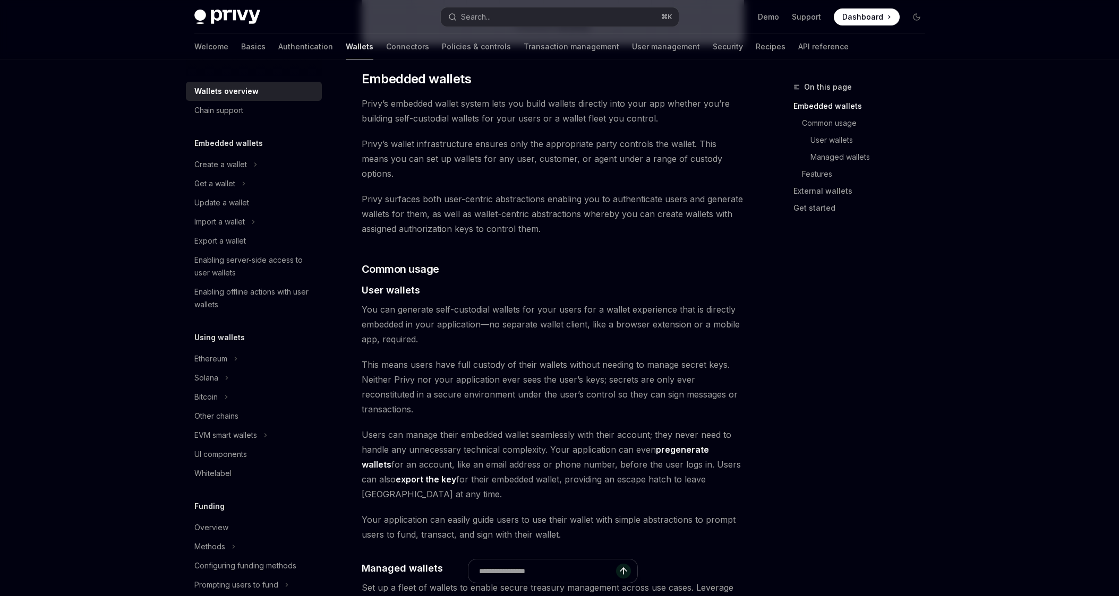
scroll to position [794, 0]
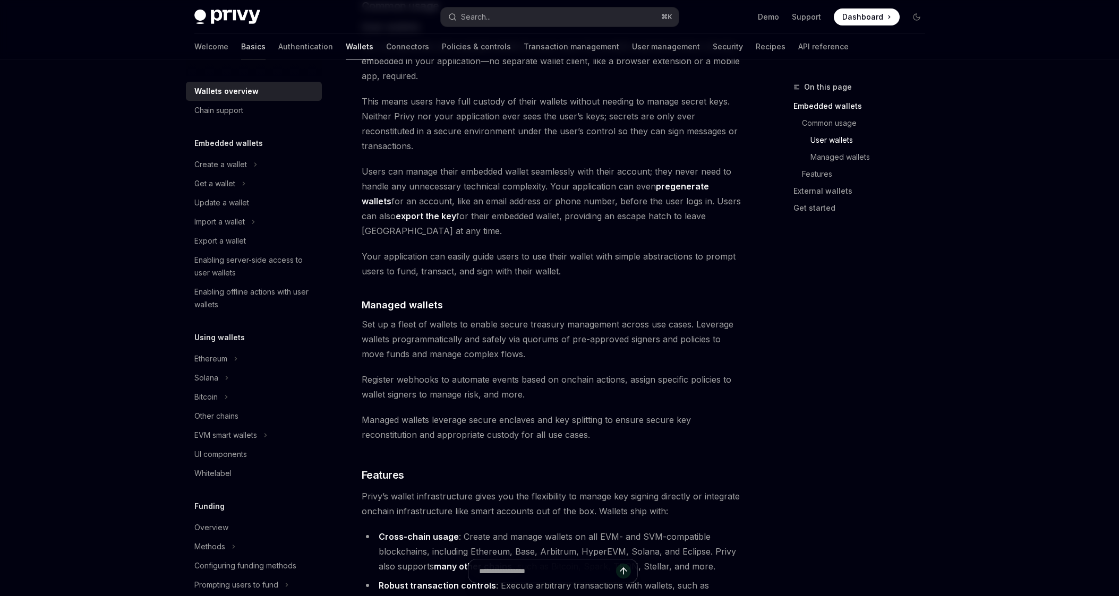
click at [241, 47] on link "Basics" at bounding box center [253, 46] width 24 height 25
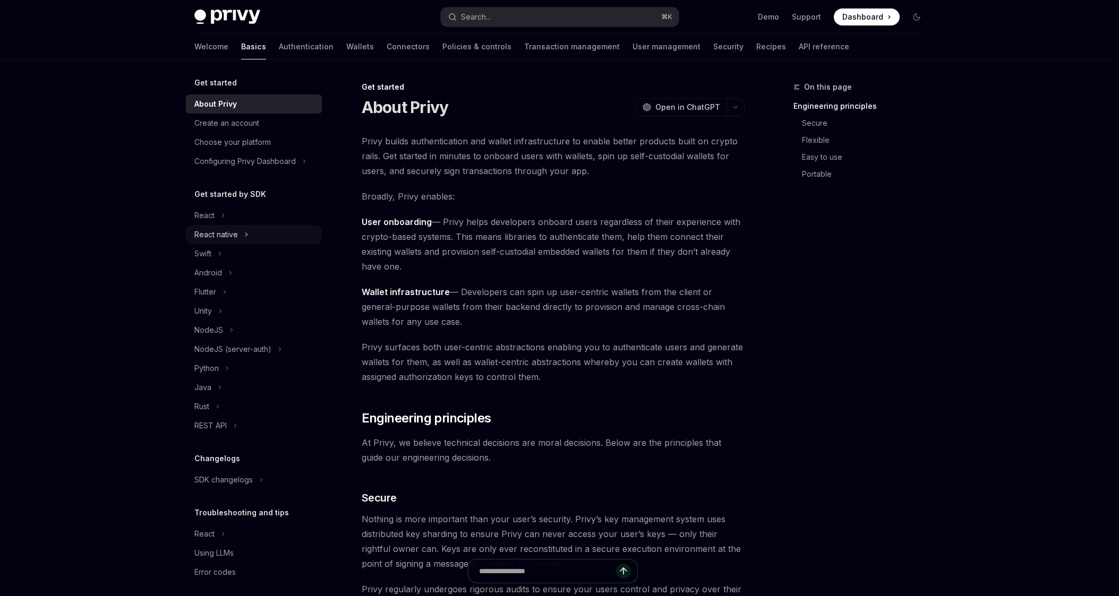
click at [225, 237] on div "React native" at bounding box center [216, 234] width 44 height 13
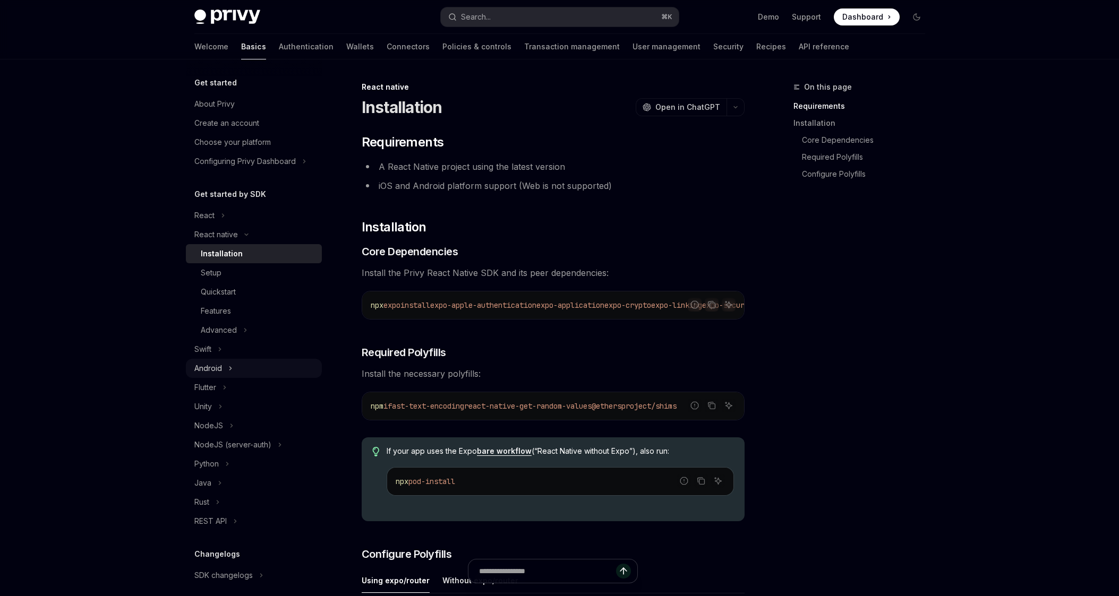
click at [236, 373] on button "Android" at bounding box center [254, 368] width 136 height 19
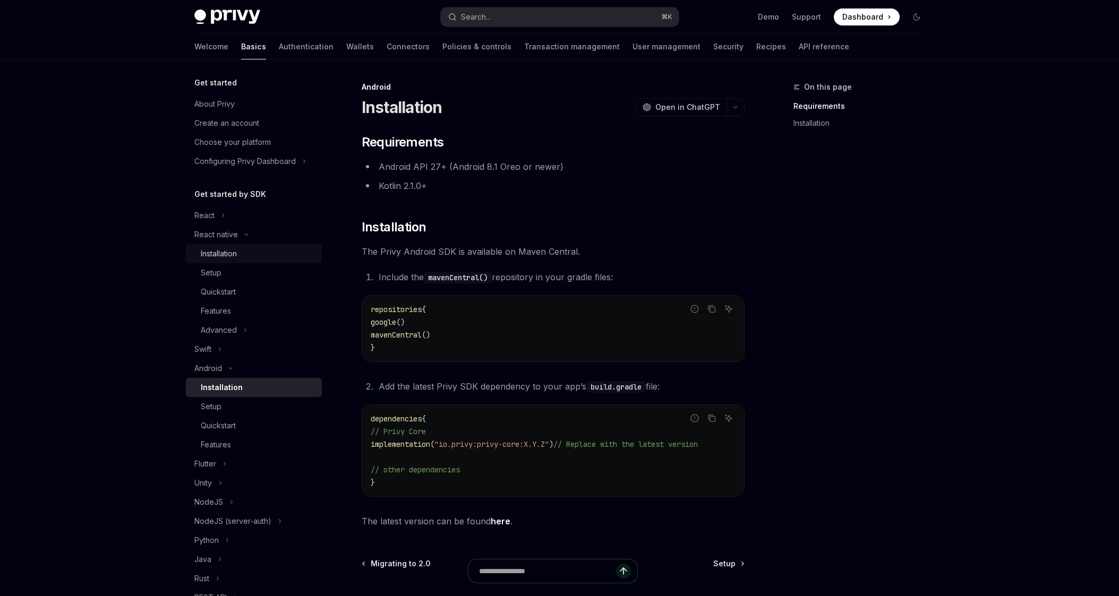
click at [245, 253] on div "Installation" at bounding box center [258, 253] width 115 height 13
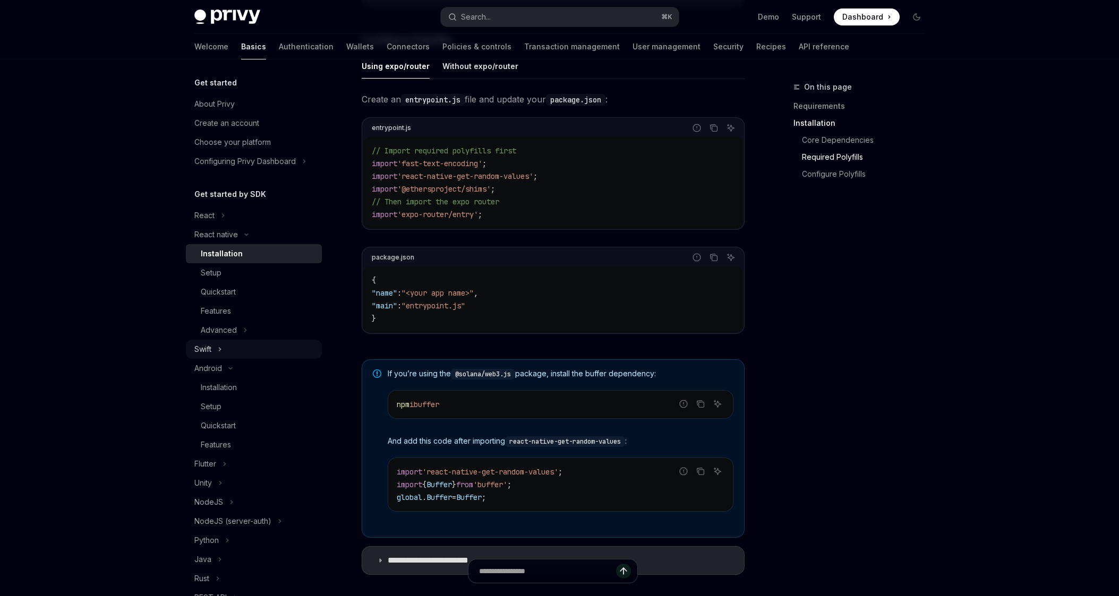
scroll to position [557, 0]
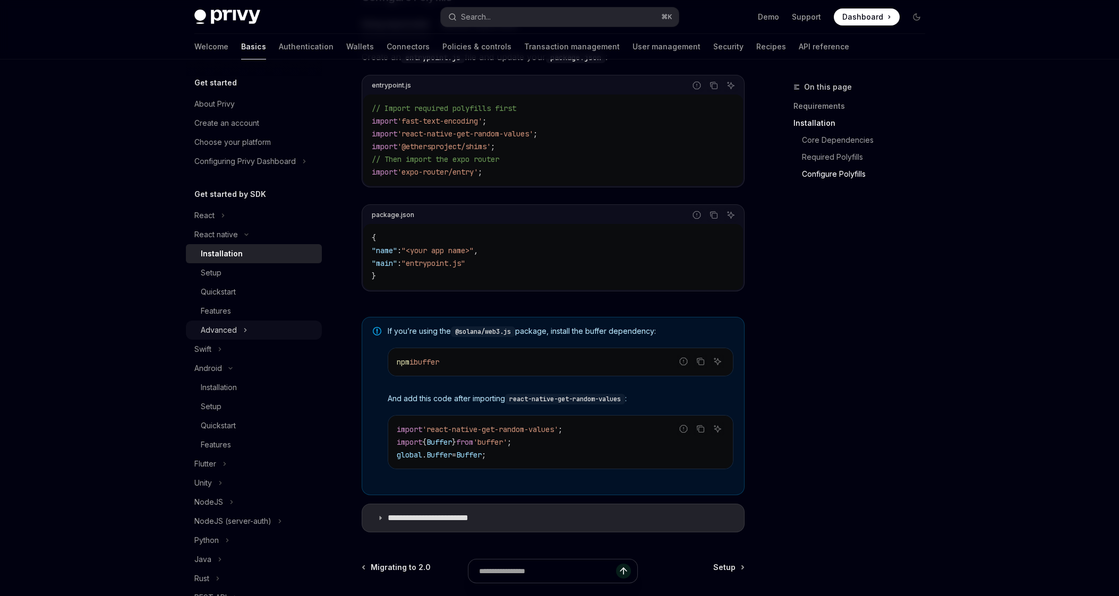
click at [247, 334] on button "Advanced" at bounding box center [254, 330] width 136 height 19
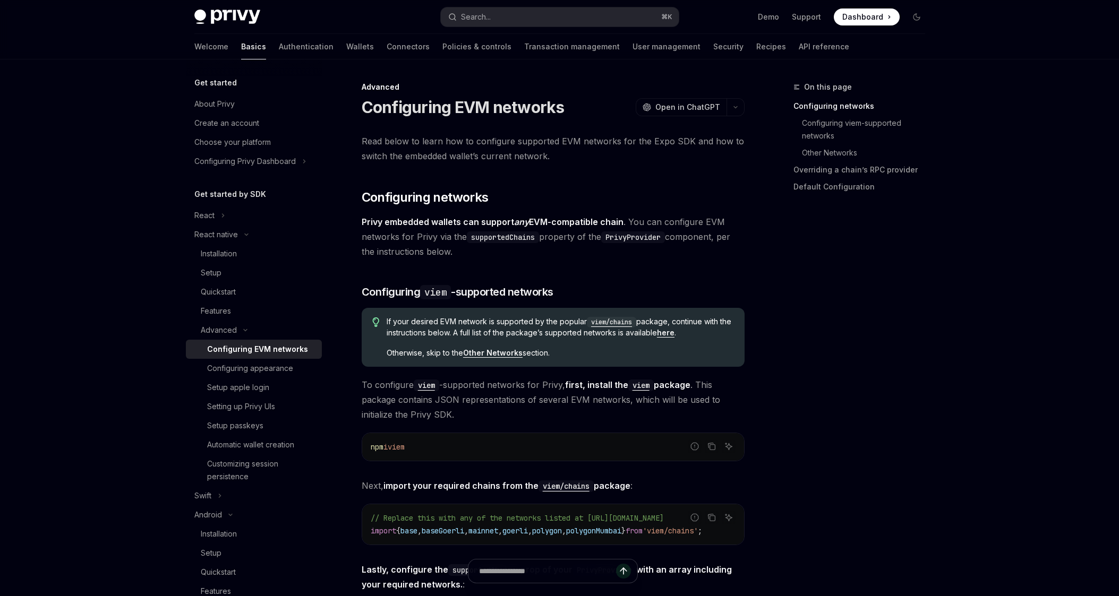
click at [267, 353] on div "Configuring EVM networks" at bounding box center [257, 349] width 101 height 13
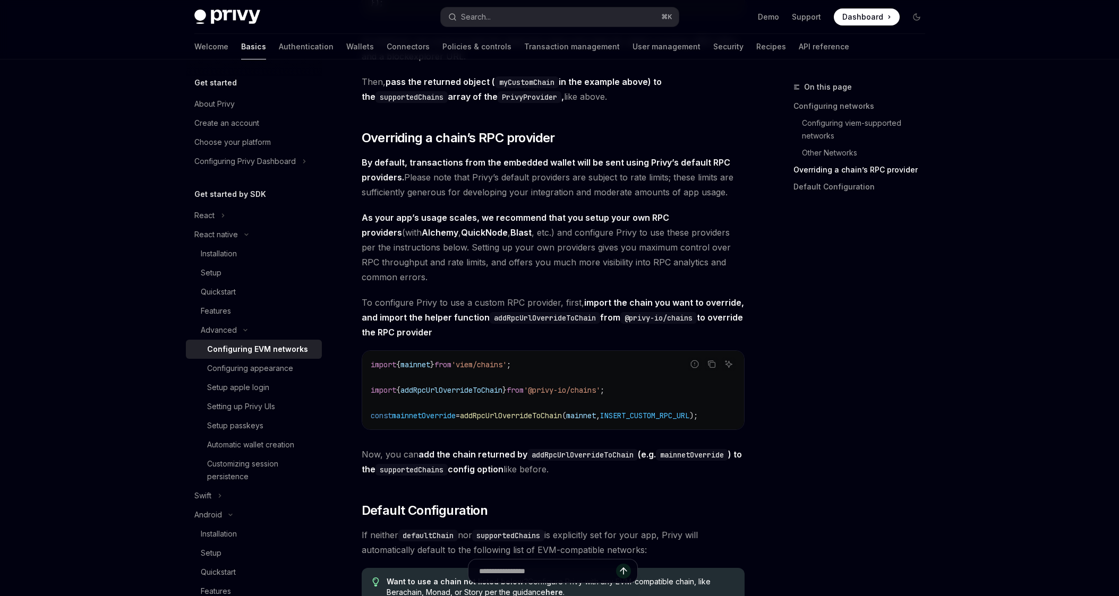
scroll to position [1215, 0]
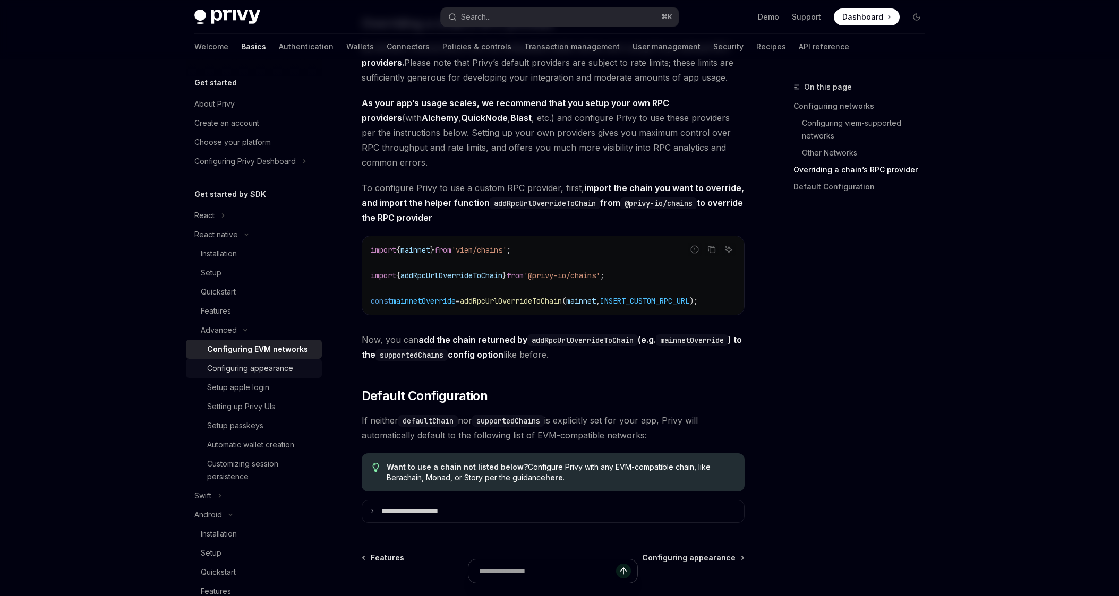
click at [283, 364] on div "Configuring appearance" at bounding box center [250, 368] width 86 height 13
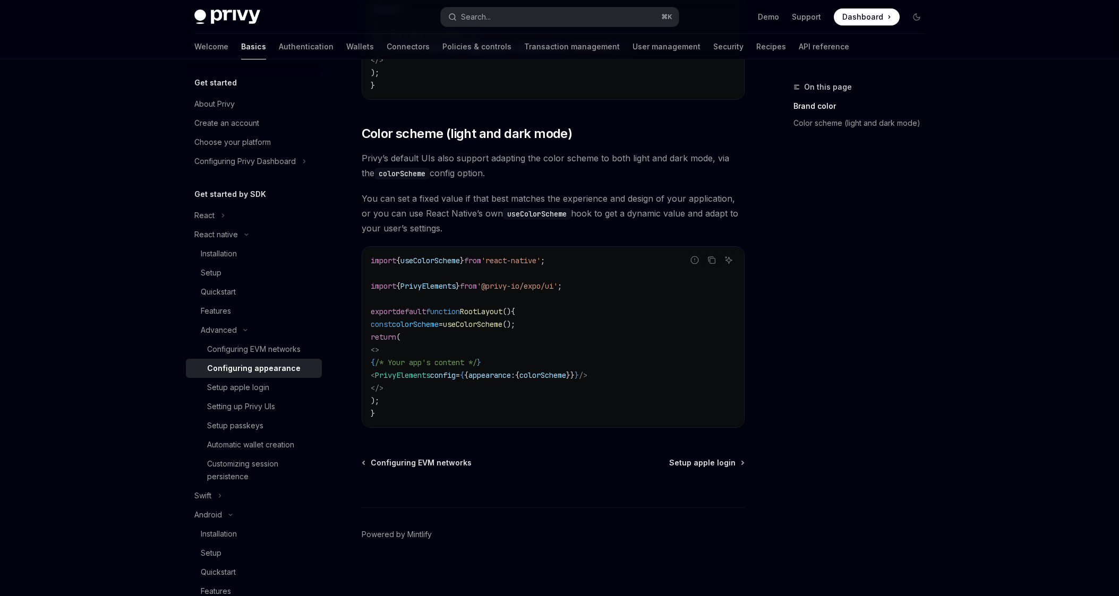
scroll to position [342, 0]
click at [269, 381] on div "Setup apple login" at bounding box center [261, 387] width 108 height 13
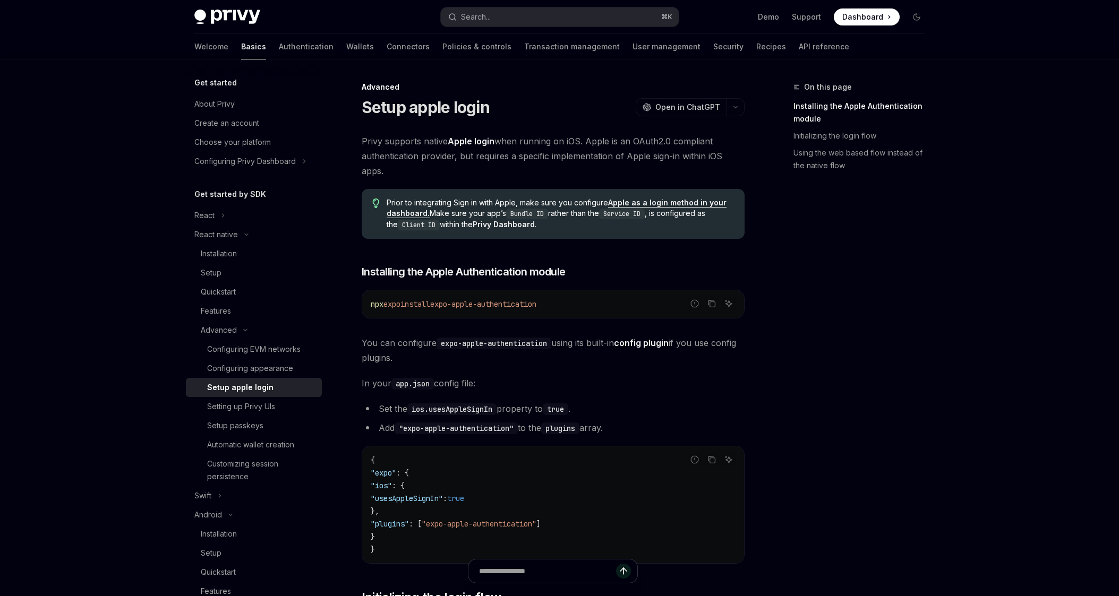
scroll to position [436, 0]
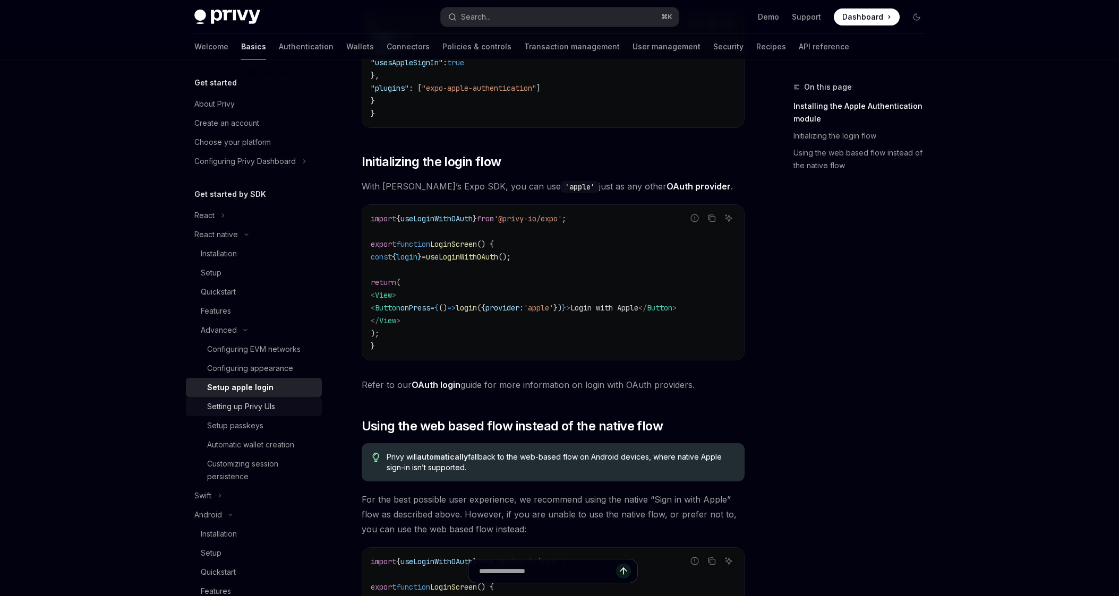
click at [218, 406] on div "Setting up Privy UIs" at bounding box center [241, 406] width 68 height 13
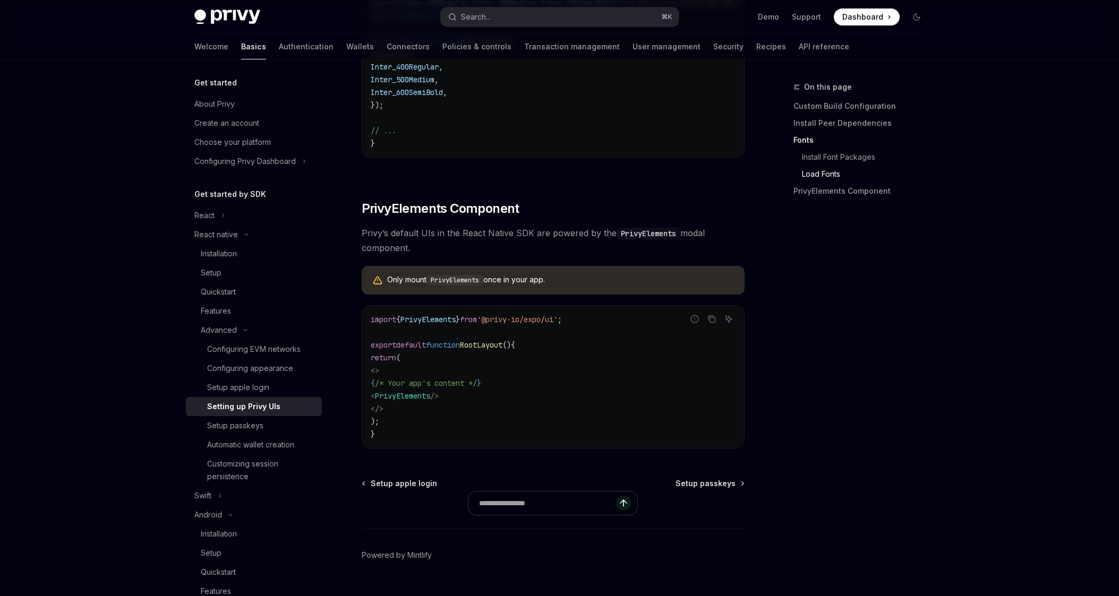
scroll to position [670, 0]
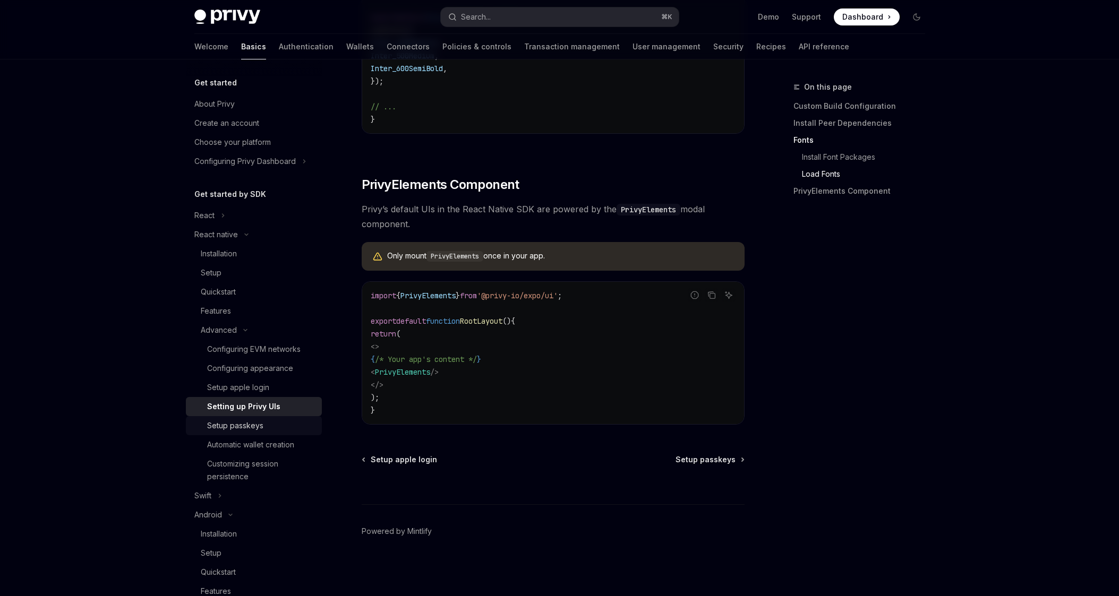
click at [274, 425] on div "Setup passkeys" at bounding box center [261, 425] width 108 height 13
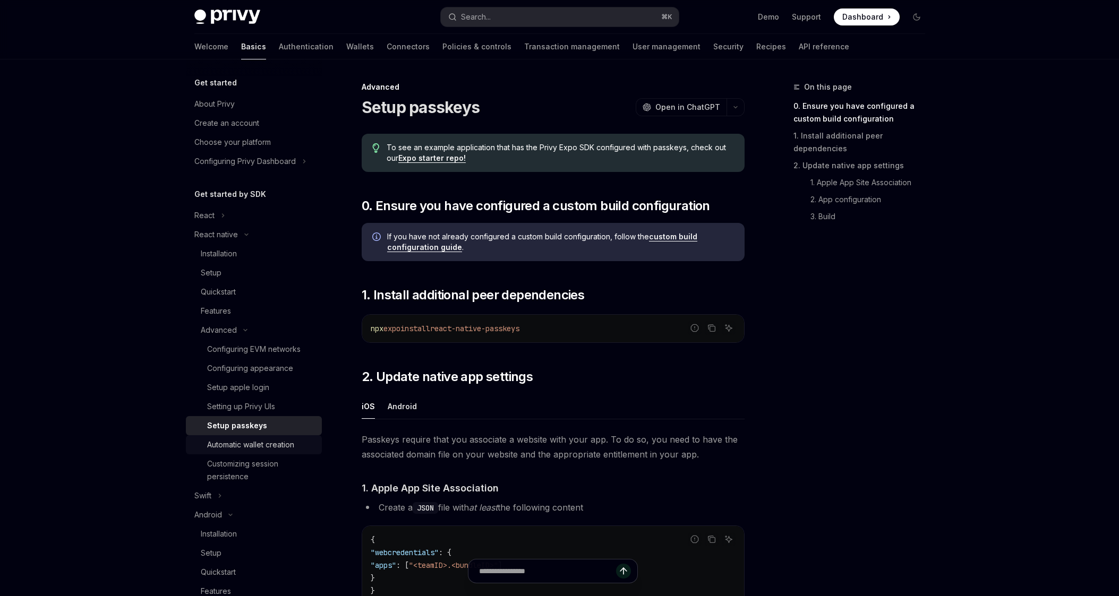
click at [284, 446] on div "Automatic wallet creation" at bounding box center [250, 445] width 87 height 13
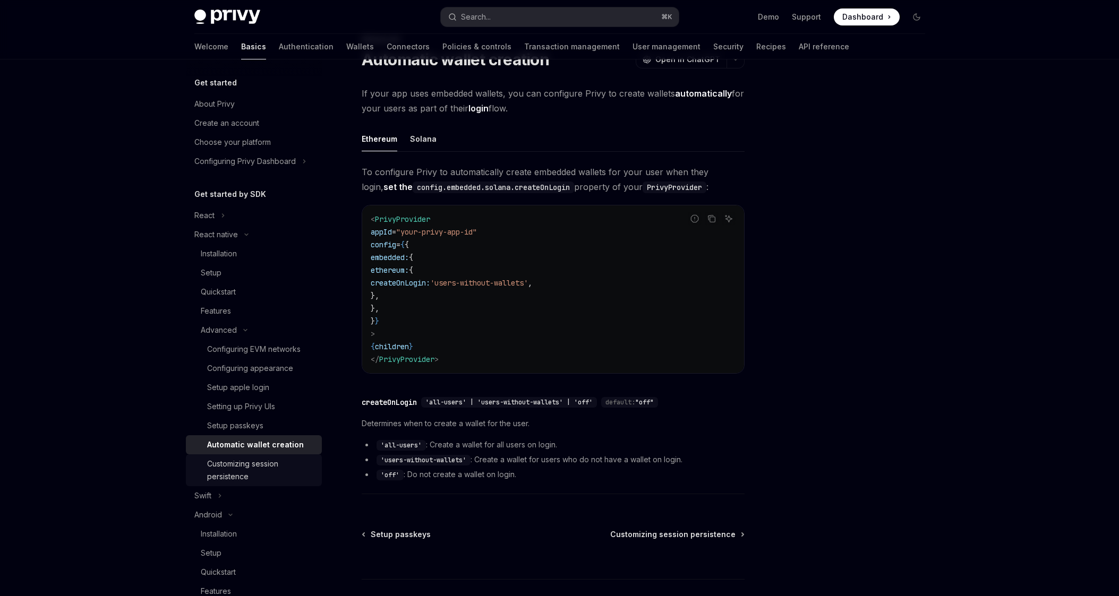
scroll to position [109, 0]
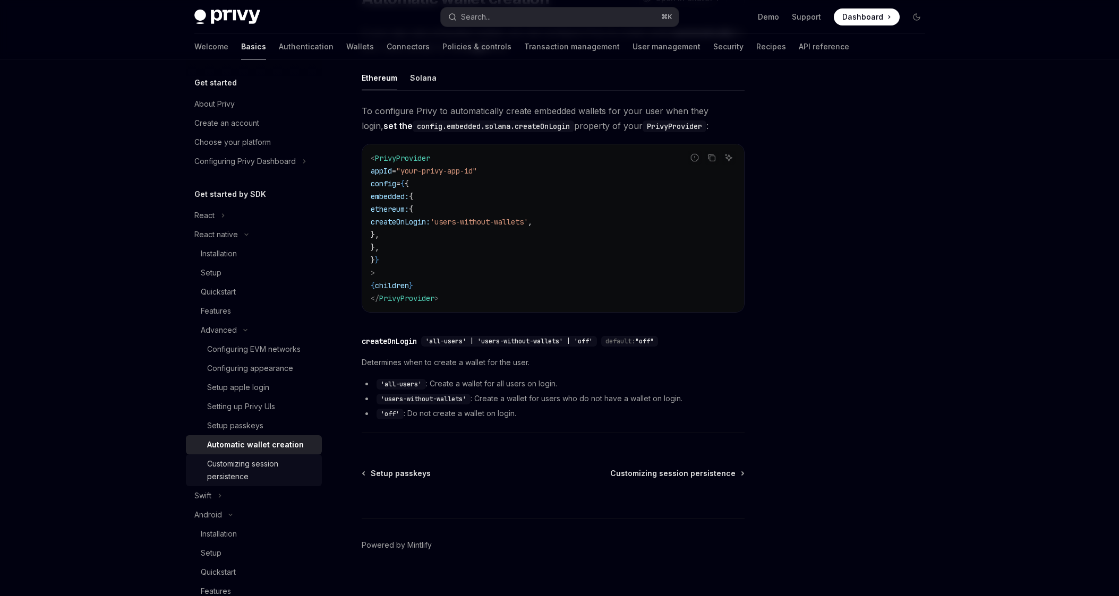
click at [275, 465] on div "Customizing session persistence" at bounding box center [261, 470] width 108 height 25
type textarea "*"
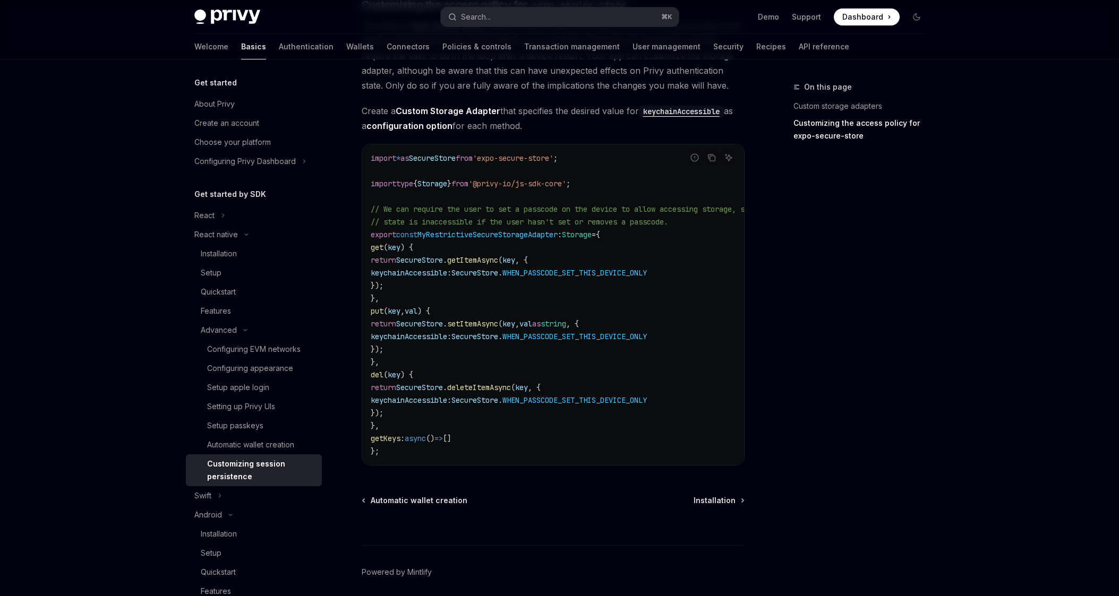
scroll to position [607, 0]
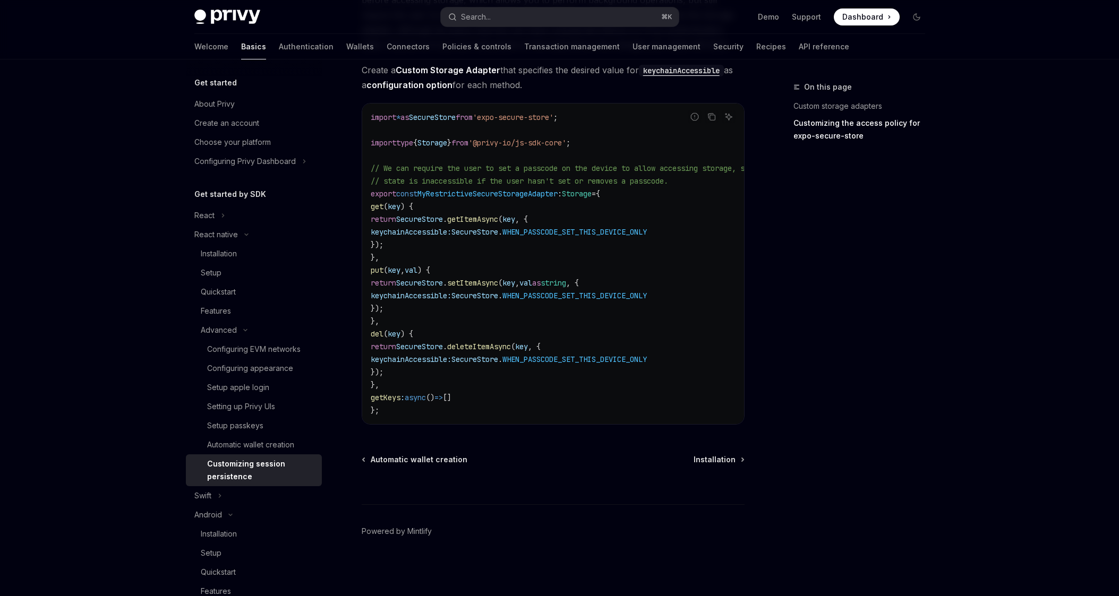
click at [859, 449] on div "On this page Custom storage adapters Customizing the access policy for expo-sec…" at bounding box center [852, 339] width 161 height 516
